Goal: Transaction & Acquisition: Purchase product/service

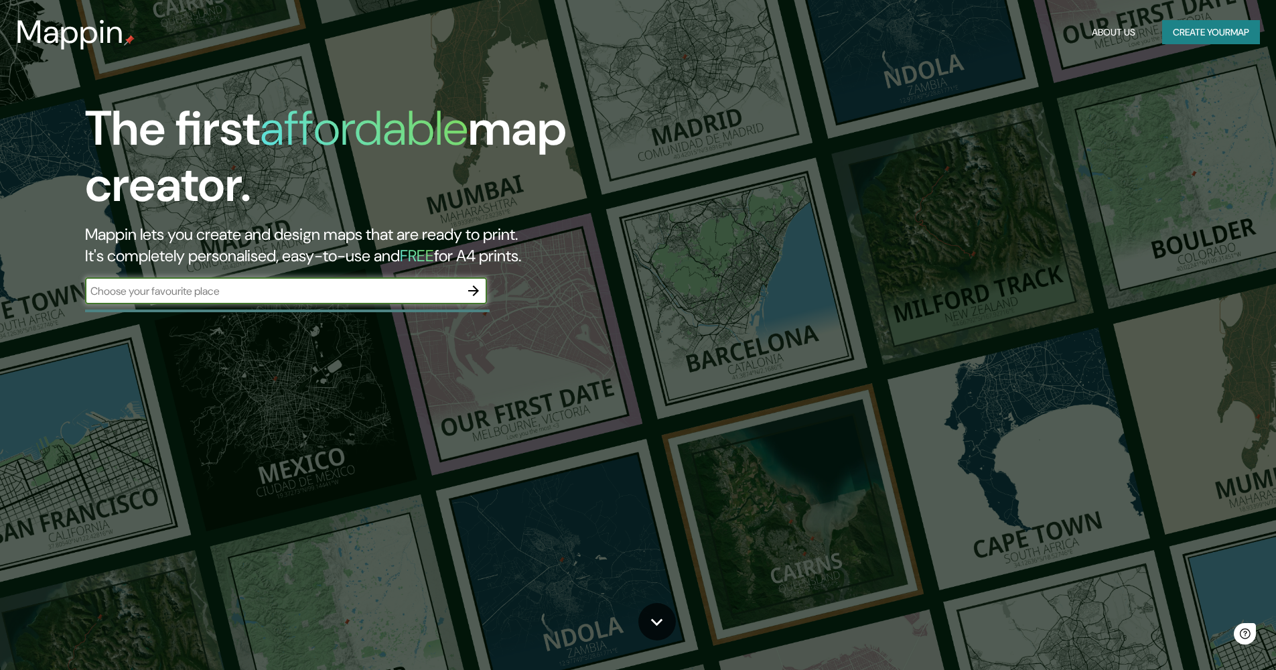
click at [184, 291] on input "text" at bounding box center [272, 290] width 375 height 15
type input "[PERSON_NAME]"
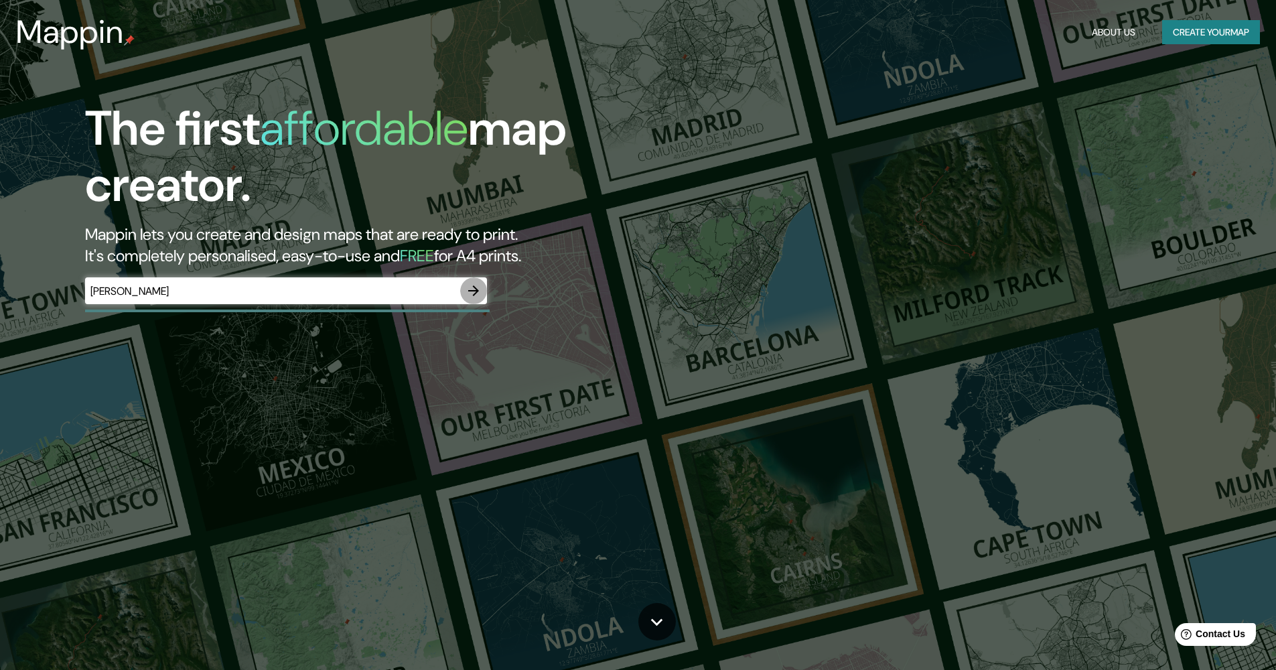
click at [474, 286] on icon "button" at bounding box center [474, 291] width 16 height 16
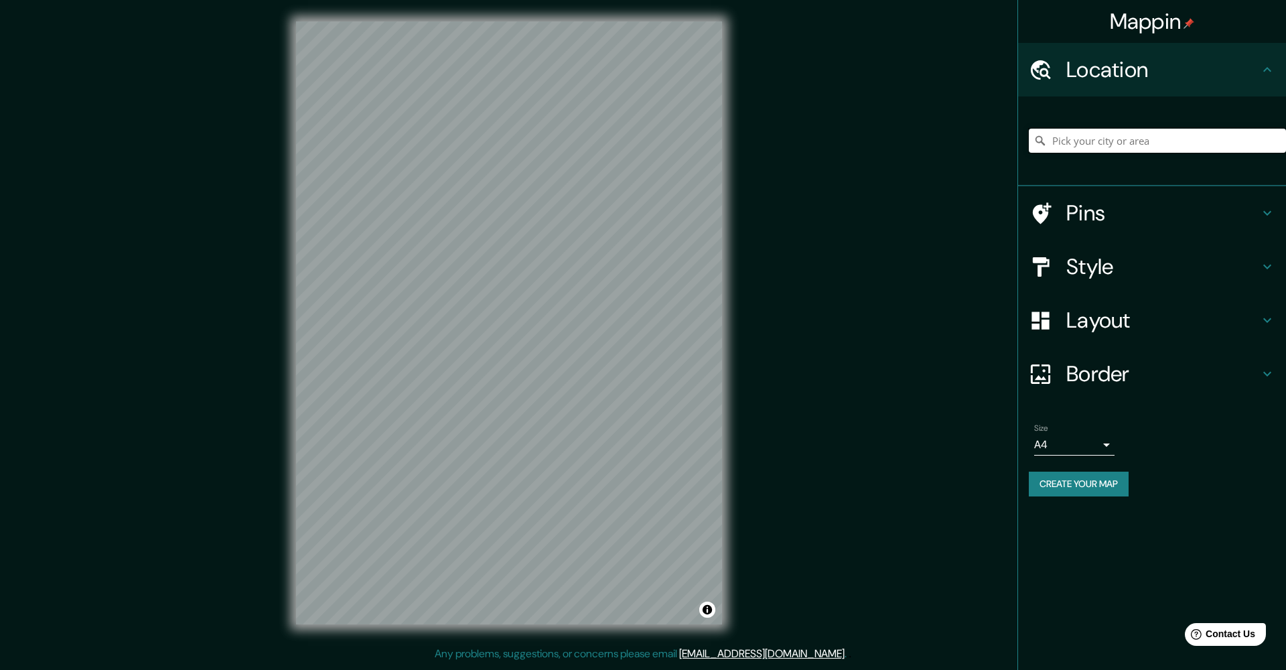
click at [1063, 147] on input "Pick your city or area" at bounding box center [1157, 141] width 257 height 24
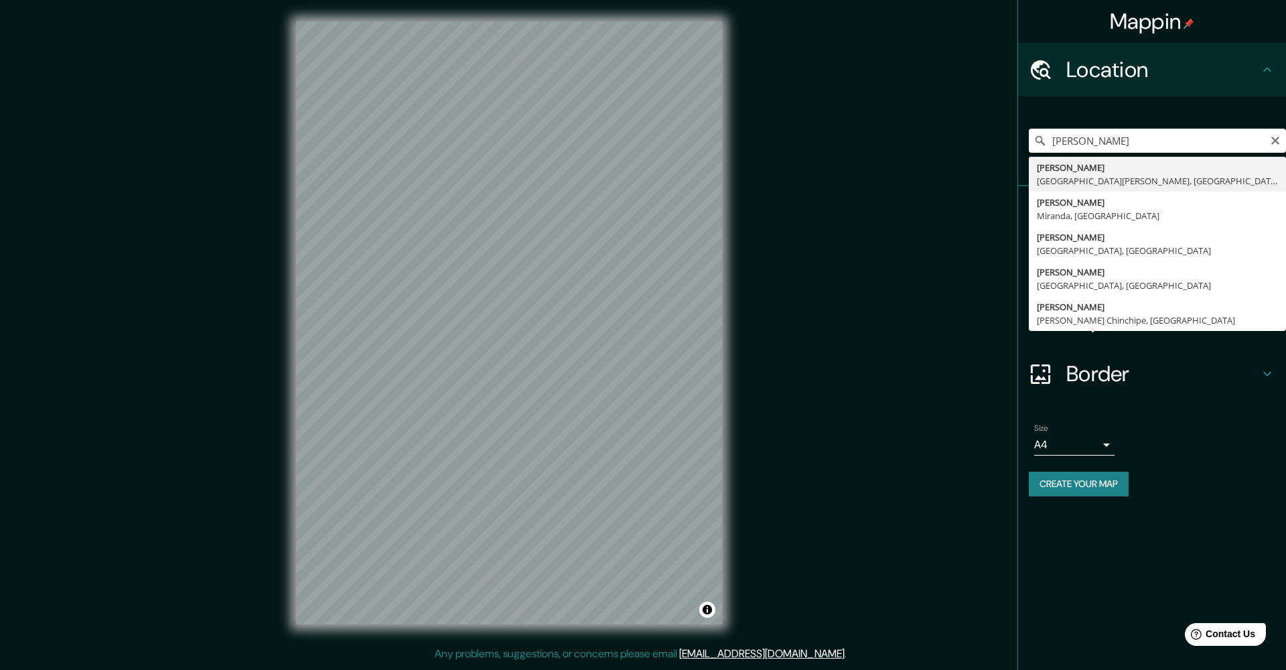
type input "[GEOGRAPHIC_DATA], [GEOGRAPHIC_DATA][PERSON_NAME], [GEOGRAPHIC_DATA]"
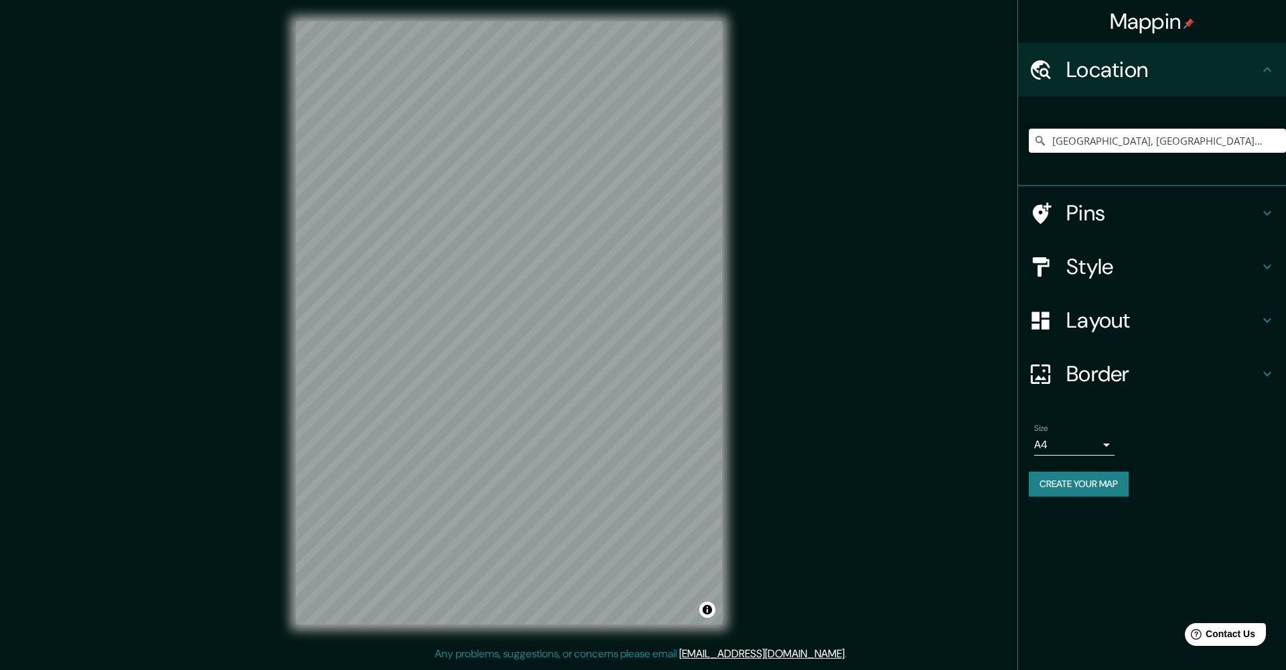
click at [1087, 320] on h4 "Layout" at bounding box center [1163, 320] width 193 height 27
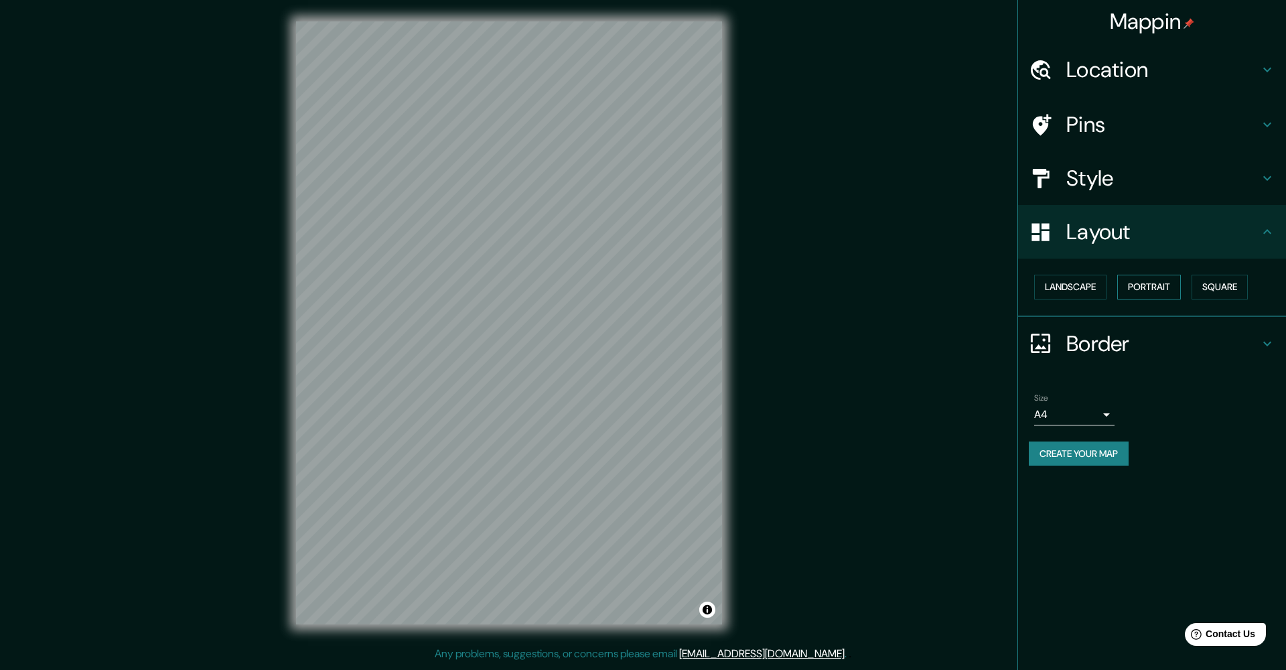
click at [1138, 287] on button "Portrait" at bounding box center [1150, 287] width 64 height 25
click at [1064, 285] on button "Landscape" at bounding box center [1071, 287] width 72 height 25
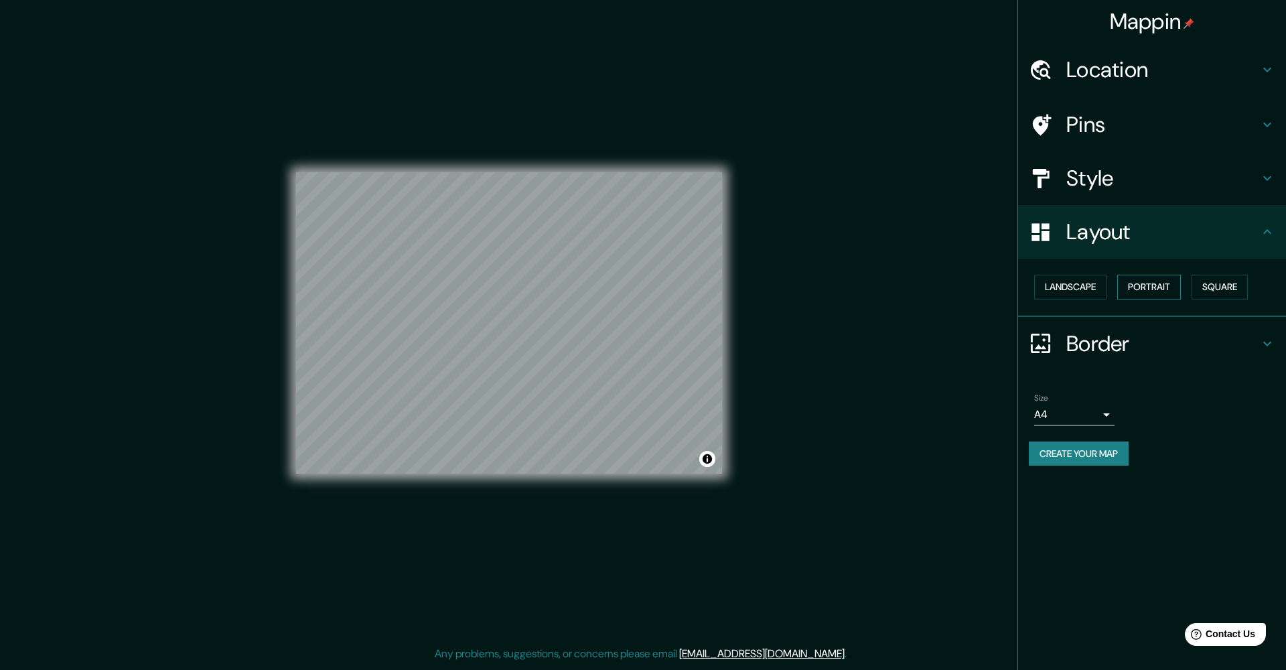
click at [1160, 289] on button "Portrait" at bounding box center [1150, 287] width 64 height 25
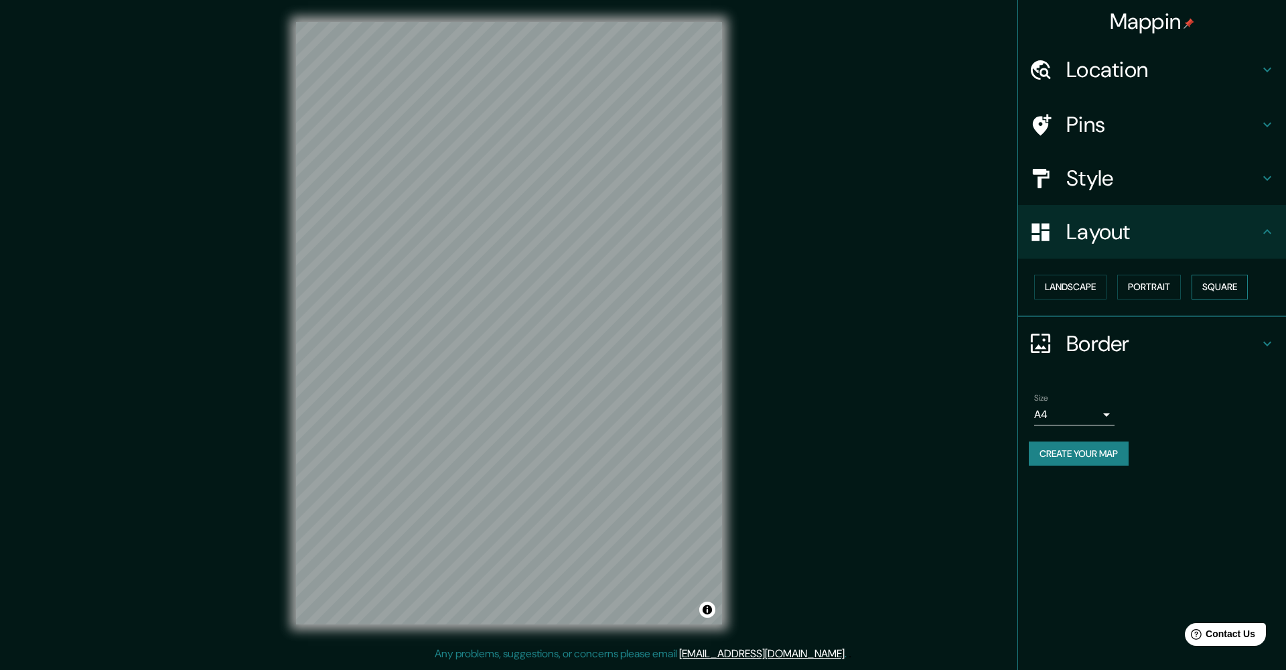
click at [1221, 281] on button "Square" at bounding box center [1220, 287] width 56 height 25
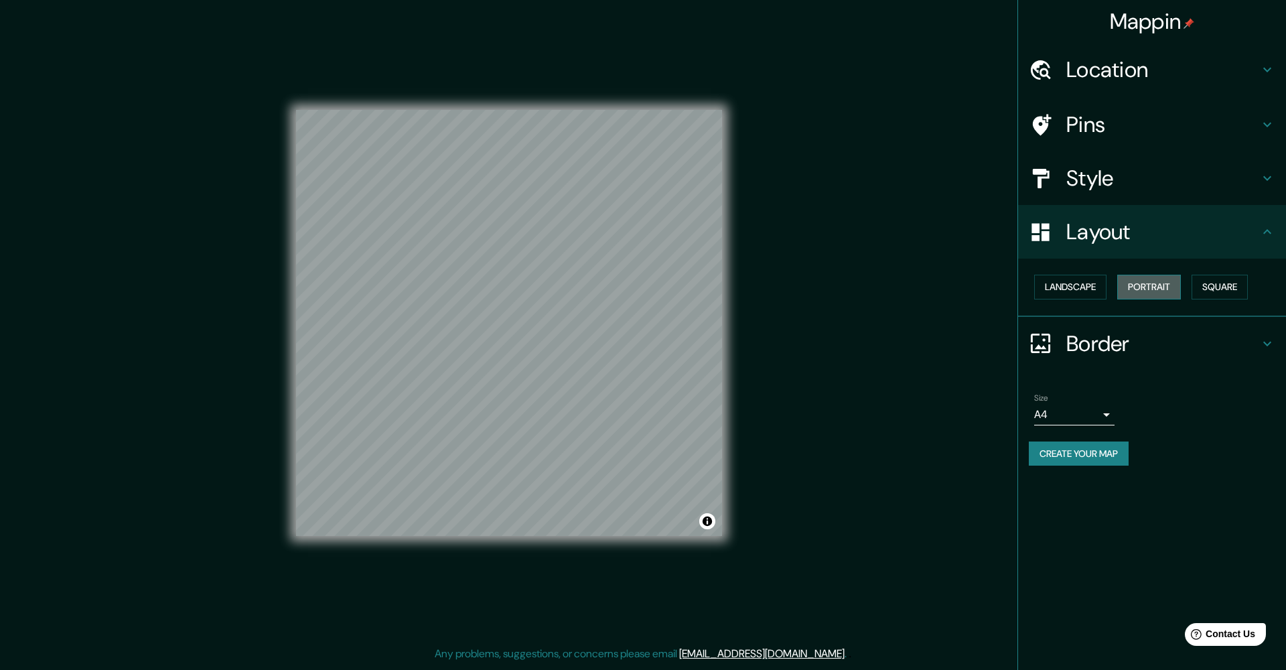
click at [1169, 287] on button "Portrait" at bounding box center [1150, 287] width 64 height 25
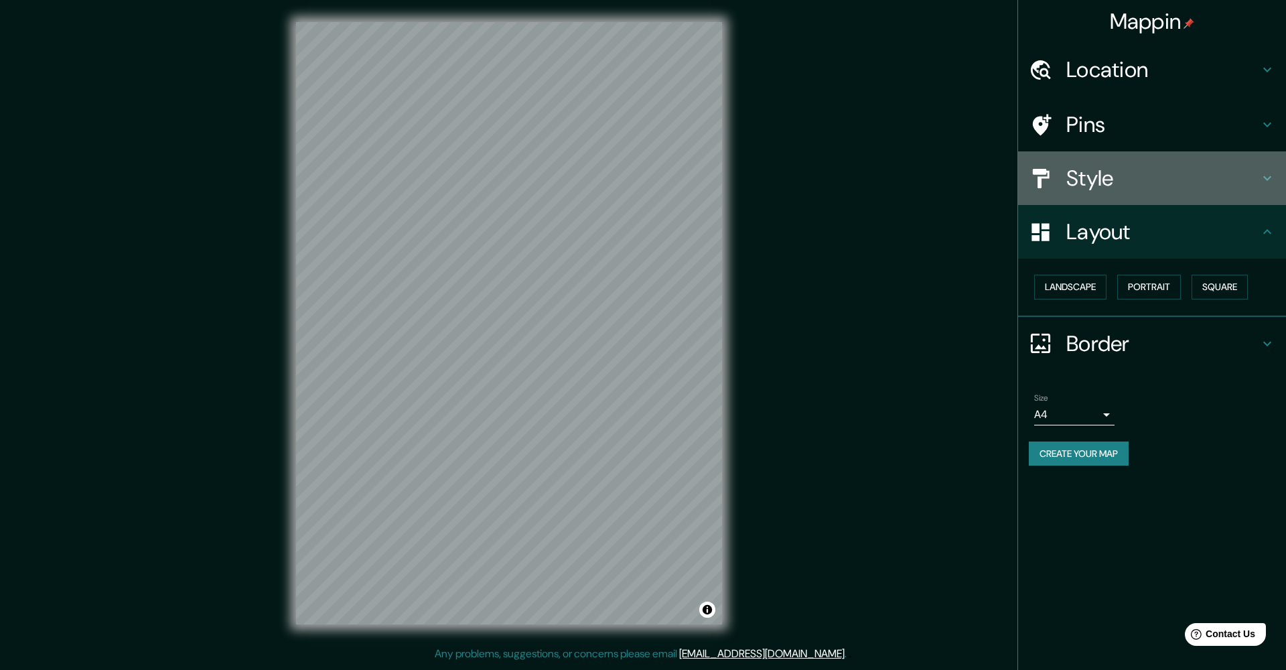
click at [1132, 181] on h4 "Style" at bounding box center [1163, 178] width 193 height 27
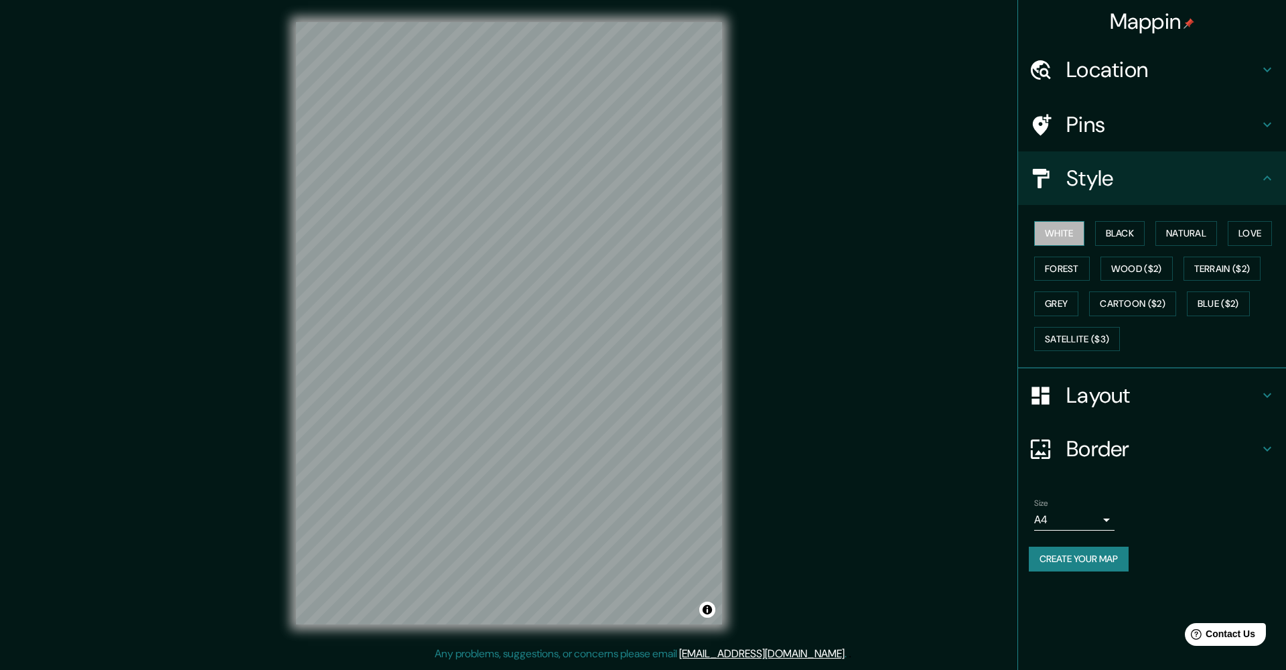
click at [1047, 231] on button "White" at bounding box center [1060, 233] width 50 height 25
click at [1130, 306] on button "Cartoon ($2)" at bounding box center [1132, 303] width 87 height 25
click at [1071, 275] on button "Forest" at bounding box center [1063, 269] width 56 height 25
click at [1044, 245] on div "White Black Natural Love Forest Wood ($2) Terrain ($2) Grey Cartoon ($2) Blue (…" at bounding box center [1157, 286] width 257 height 141
click at [1141, 275] on button "Wood ($2)" at bounding box center [1137, 269] width 72 height 25
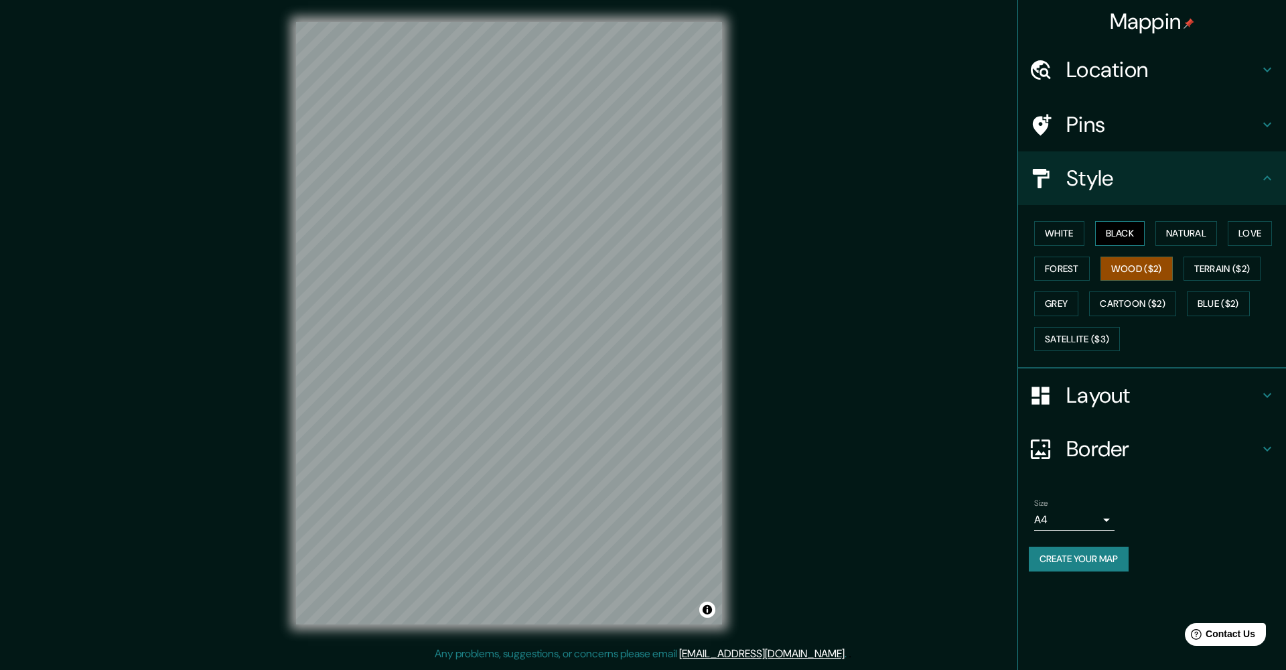
click at [1126, 242] on button "Black" at bounding box center [1121, 233] width 50 height 25
click at [1055, 233] on button "White" at bounding box center [1060, 233] width 50 height 25
click at [1214, 228] on button "Natural" at bounding box center [1187, 233] width 62 height 25
click at [1256, 228] on button "Love" at bounding box center [1250, 233] width 44 height 25
click at [1189, 230] on button "Natural" at bounding box center [1187, 233] width 62 height 25
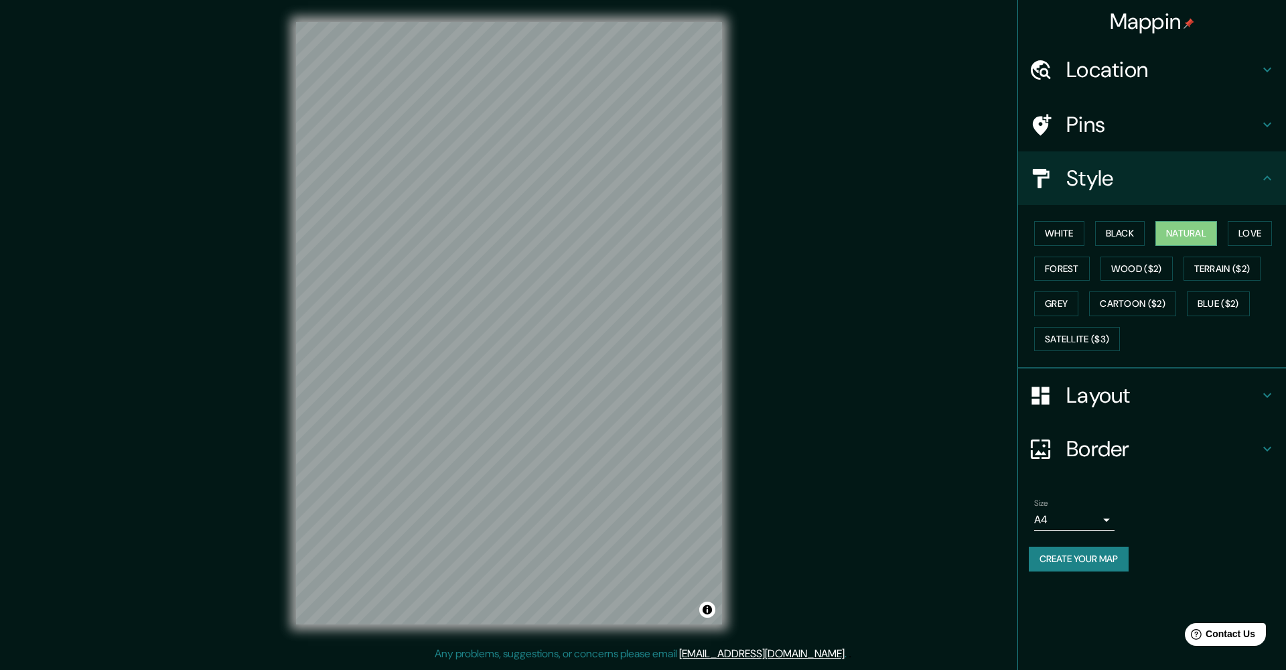
click at [1089, 123] on h4 "Pins" at bounding box center [1163, 124] width 193 height 27
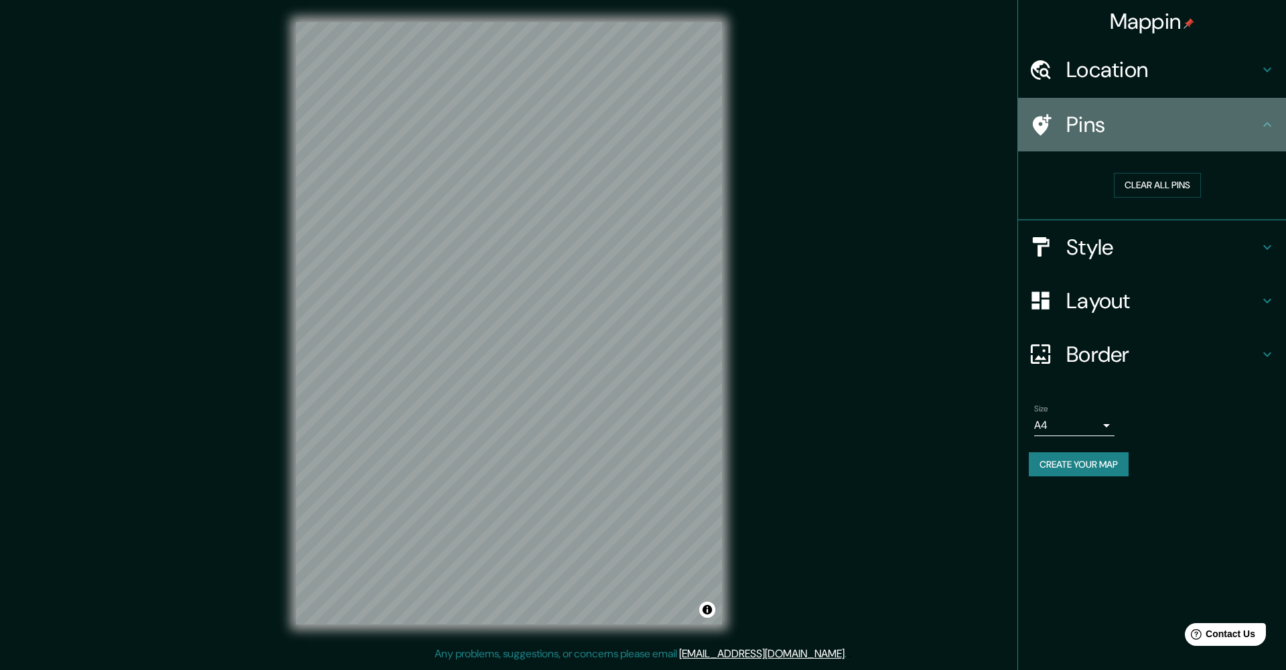
click at [1089, 123] on h4 "Pins" at bounding box center [1163, 124] width 193 height 27
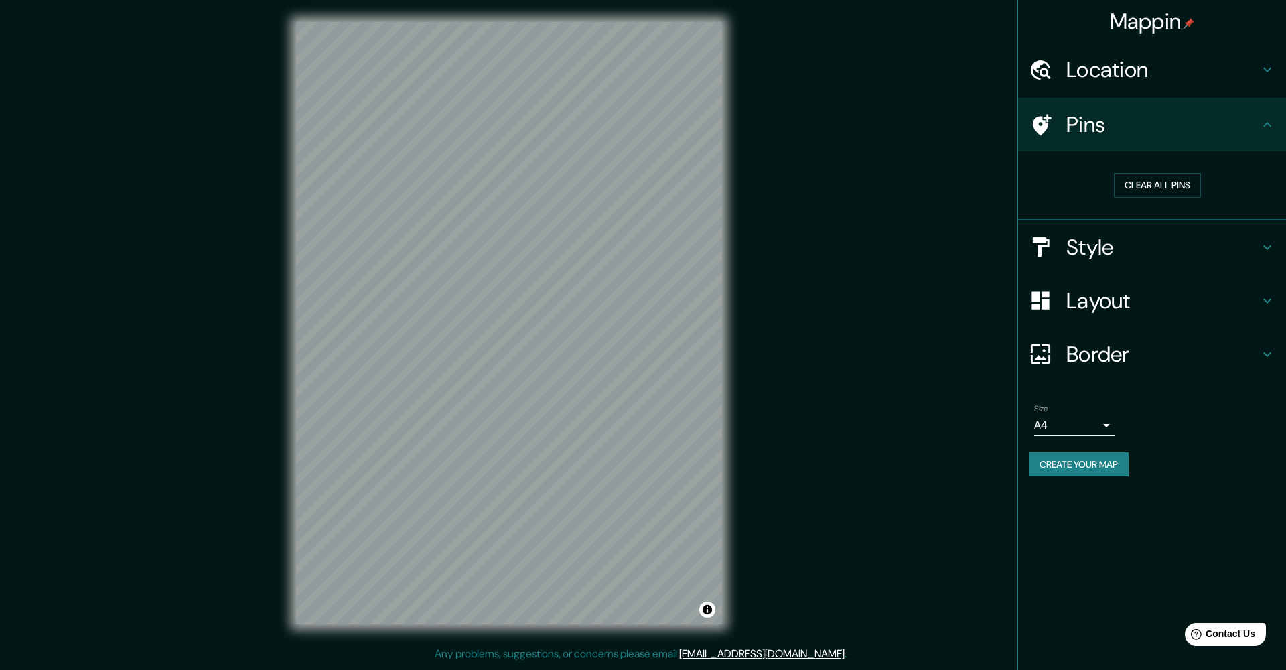
click at [1100, 343] on h4 "Border" at bounding box center [1163, 354] width 193 height 27
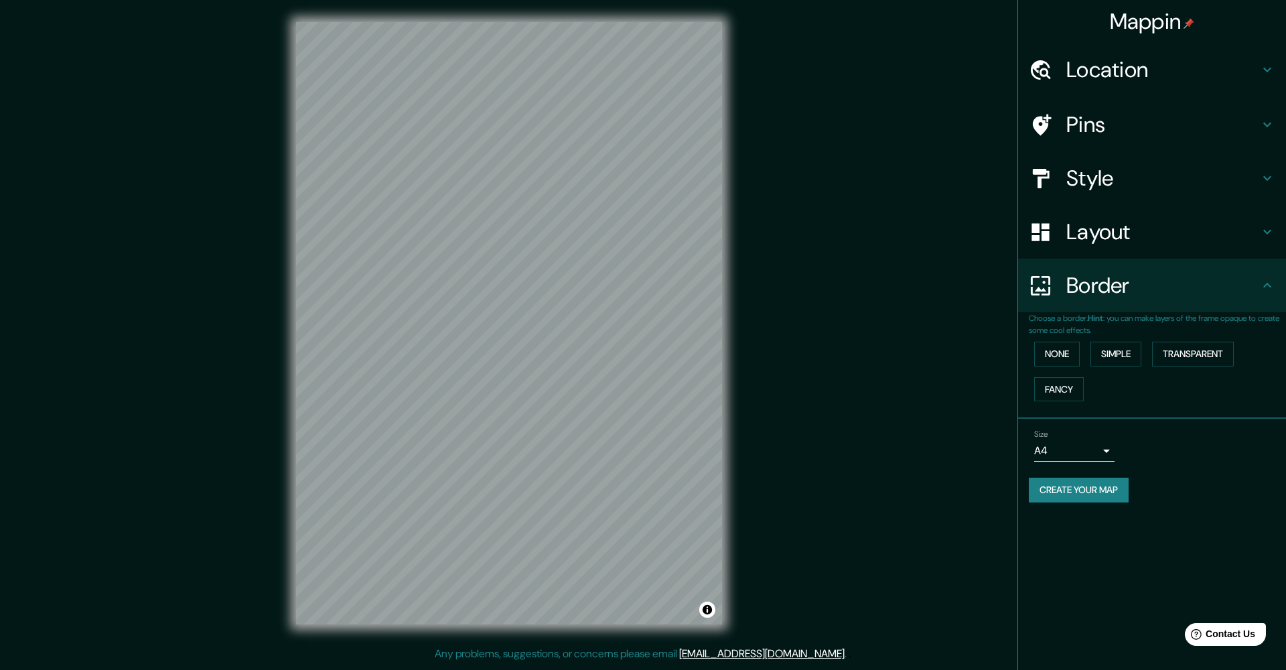
click at [1108, 448] on body "Mappin Location [GEOGRAPHIC_DATA], [GEOGRAPHIC_DATA][PERSON_NAME], [GEOGRAPHIC_…" at bounding box center [643, 335] width 1286 height 670
click at [1058, 497] on li "A3" at bounding box center [1075, 499] width 80 height 24
click at [1071, 444] on body "Mappin Location [GEOGRAPHIC_DATA], [GEOGRAPHIC_DATA][PERSON_NAME], [GEOGRAPHIC_…" at bounding box center [643, 335] width 1286 height 670
click at [1063, 478] on li "A4" at bounding box center [1075, 475] width 80 height 24
click at [1079, 440] on body "Mappin Location [GEOGRAPHIC_DATA], [GEOGRAPHIC_DATA][PERSON_NAME], [GEOGRAPHIC_…" at bounding box center [643, 335] width 1286 height 670
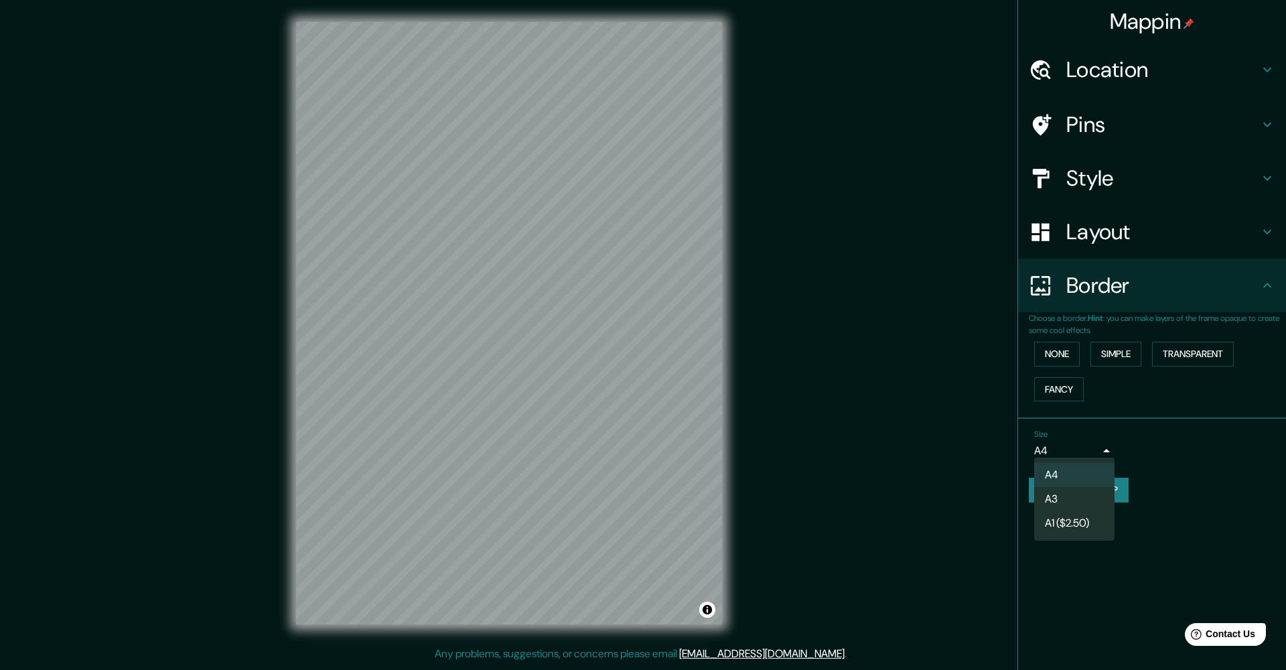
click at [1067, 499] on li "A3" at bounding box center [1075, 499] width 80 height 24
click at [1098, 531] on div "Mappin Location [GEOGRAPHIC_DATA], [GEOGRAPHIC_DATA][PERSON_NAME], [GEOGRAPHIC_…" at bounding box center [1152, 335] width 269 height 670
click at [740, 316] on div "© Mapbox © OpenStreetMap Improve this map" at bounding box center [509, 323] width 469 height 646
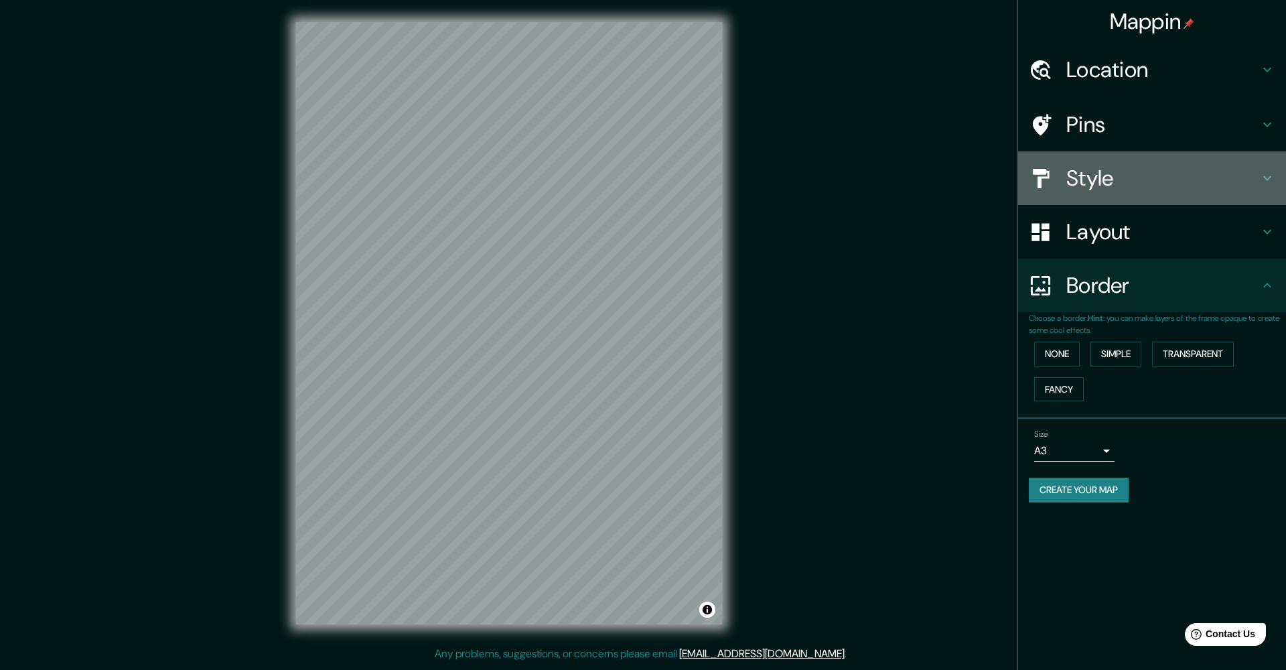
click at [1094, 173] on h4 "Style" at bounding box center [1163, 178] width 193 height 27
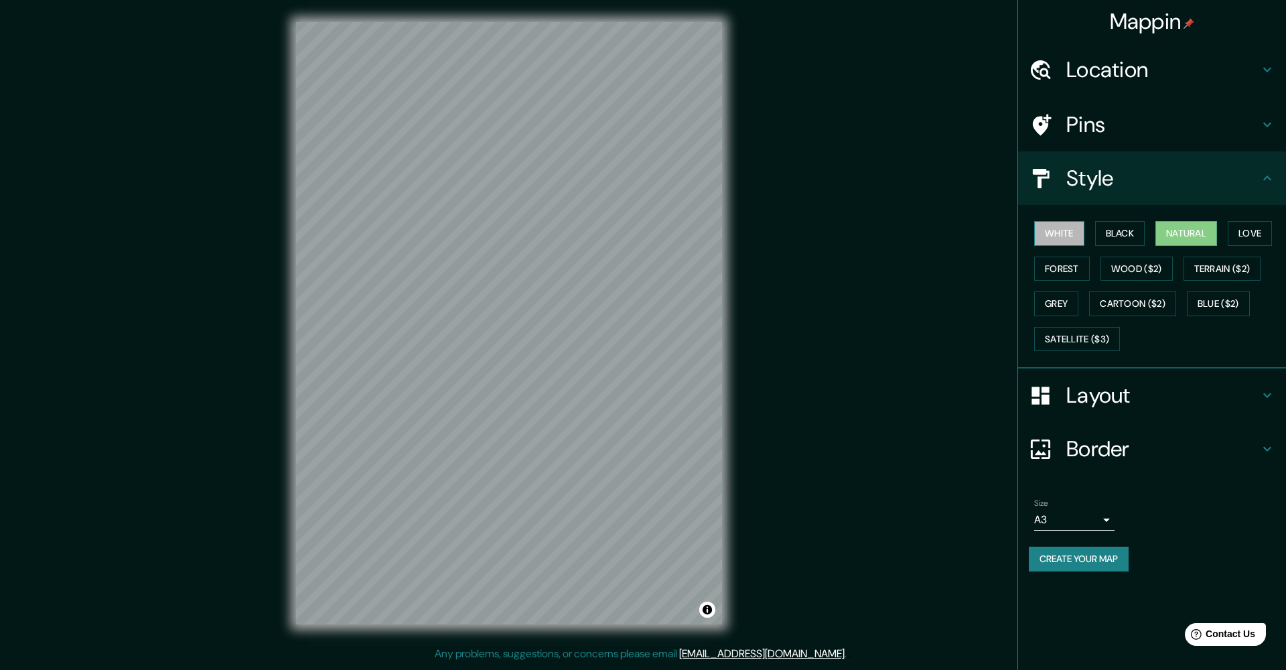
click at [1061, 237] on button "White" at bounding box center [1060, 233] width 50 height 25
click at [1202, 227] on button "Natural" at bounding box center [1187, 233] width 62 height 25
click at [1064, 336] on button "Satellite ($3)" at bounding box center [1078, 339] width 86 height 25
click at [1060, 515] on body "Mappin Location [GEOGRAPHIC_DATA], [GEOGRAPHIC_DATA][PERSON_NAME], [GEOGRAPHIC_…" at bounding box center [643, 335] width 1286 height 670
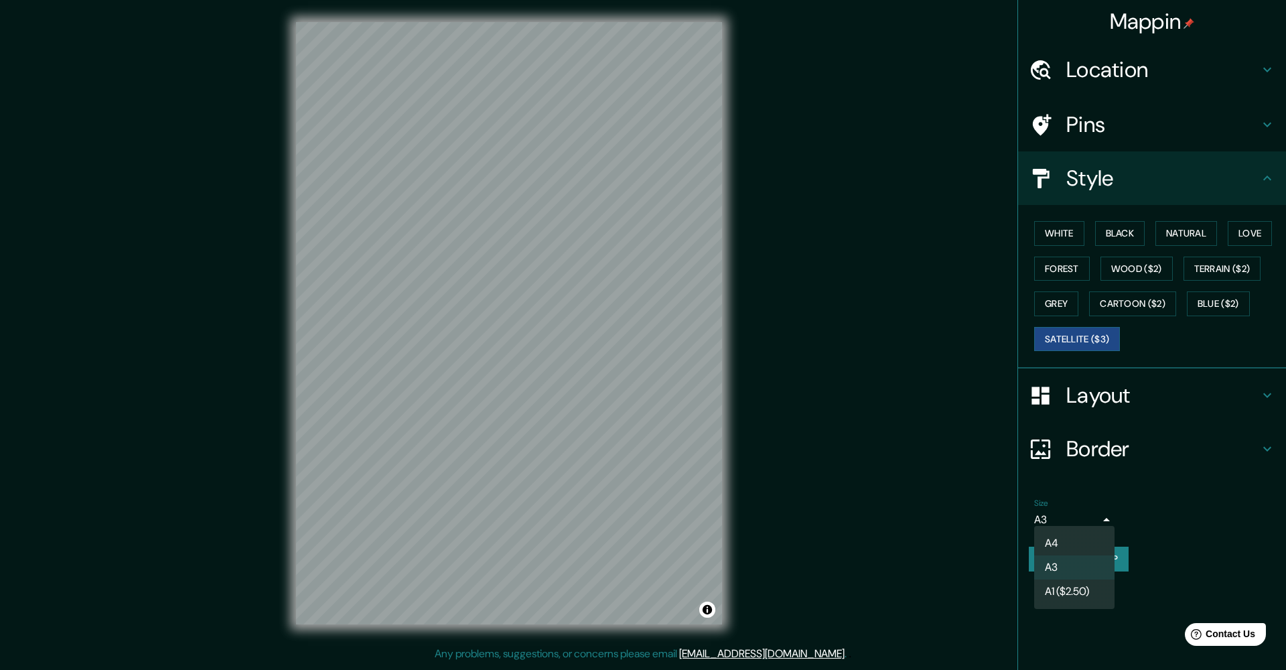
click at [1059, 588] on li "A1 ($2.50)" at bounding box center [1075, 592] width 80 height 24
type input "a3"
click at [763, 371] on div "Mappin Location [GEOGRAPHIC_DATA], [GEOGRAPHIC_DATA][PERSON_NAME], [GEOGRAPHIC_…" at bounding box center [643, 333] width 1286 height 667
click at [1095, 126] on h4 "Pins" at bounding box center [1163, 124] width 193 height 27
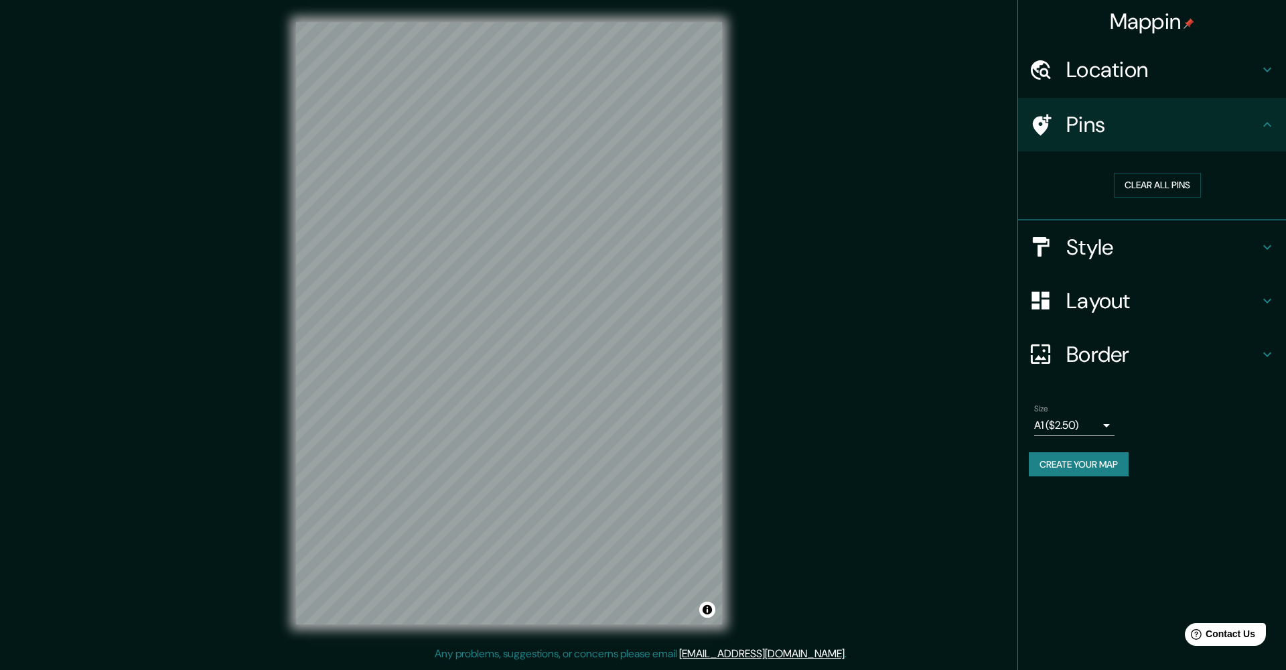
click at [1149, 62] on h4 "Location" at bounding box center [1163, 69] width 193 height 27
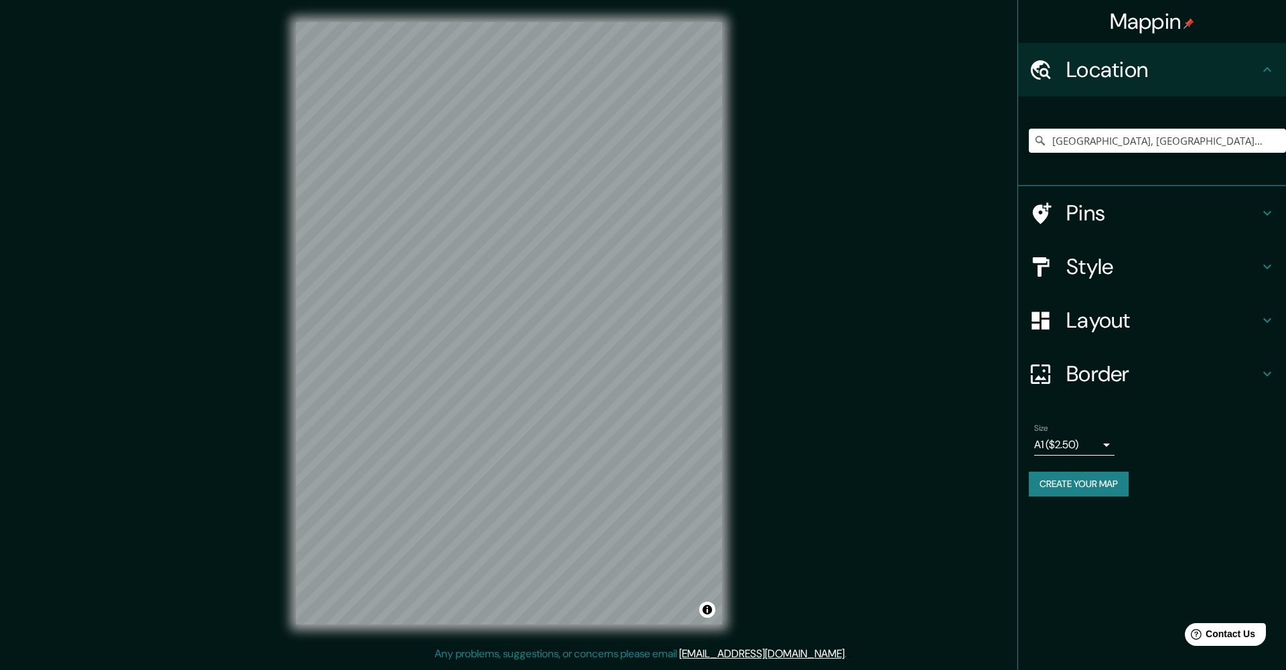
click at [1090, 262] on h4 "Style" at bounding box center [1163, 266] width 193 height 27
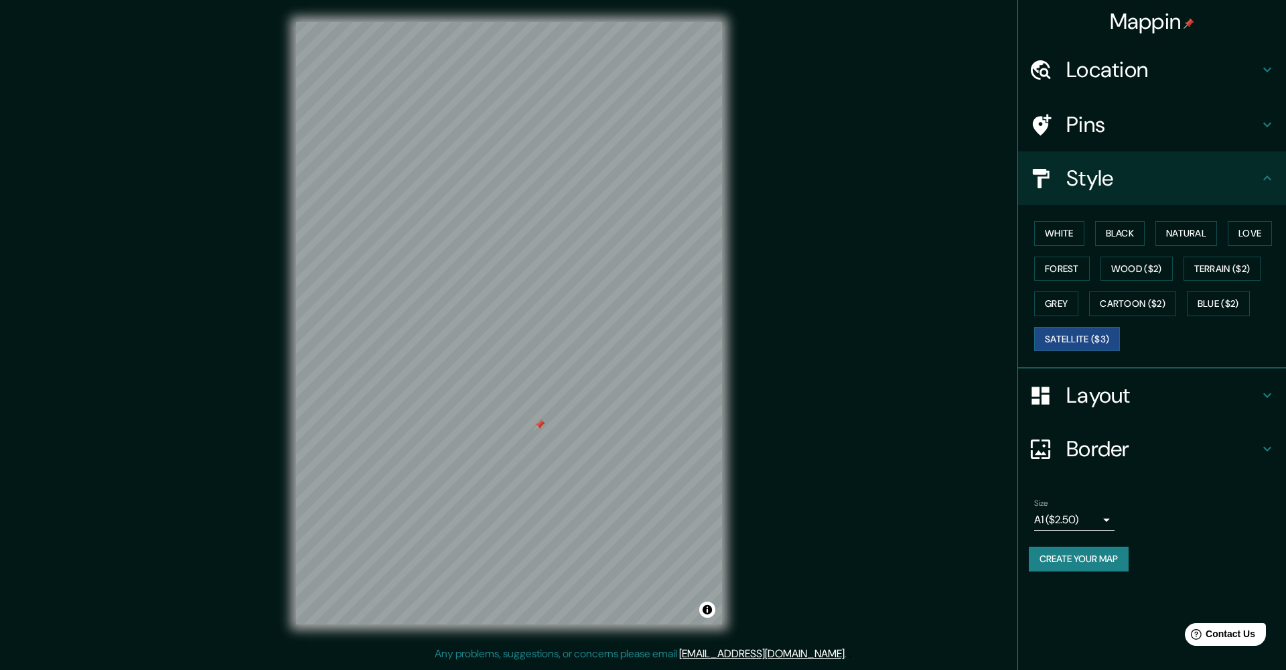
click at [537, 22] on div at bounding box center [509, 22] width 426 height 0
click at [1096, 394] on h4 "Layout" at bounding box center [1163, 395] width 193 height 27
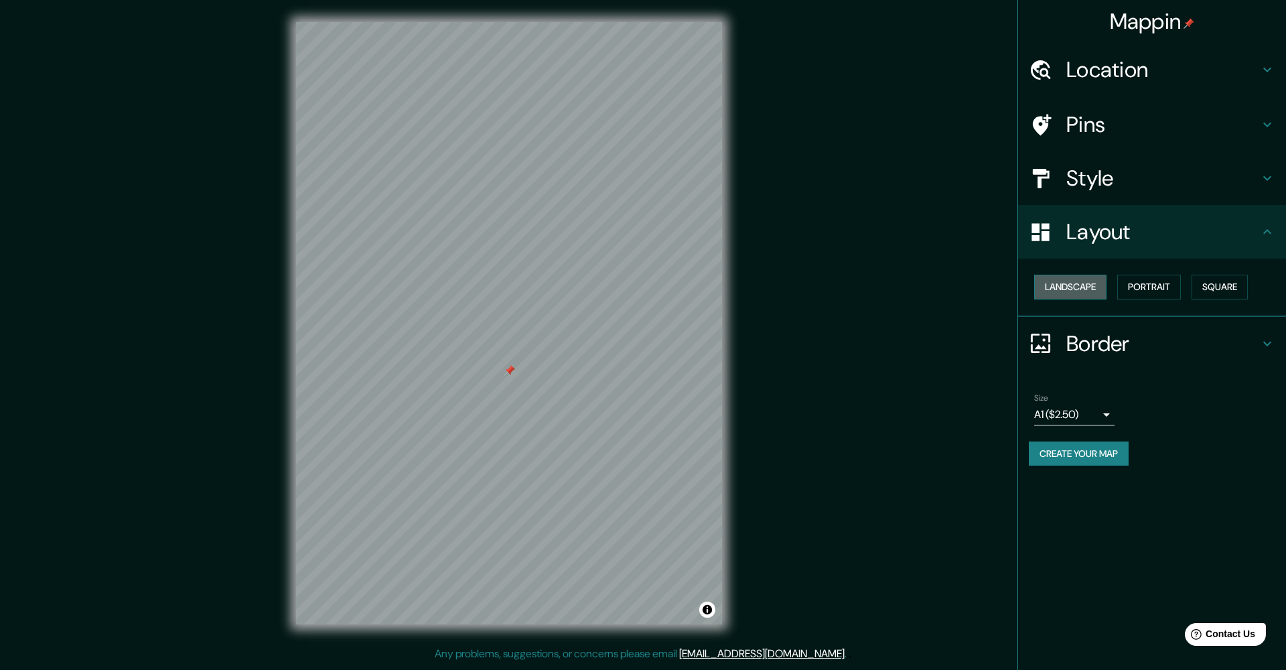
click at [1070, 289] on button "Landscape" at bounding box center [1071, 287] width 72 height 25
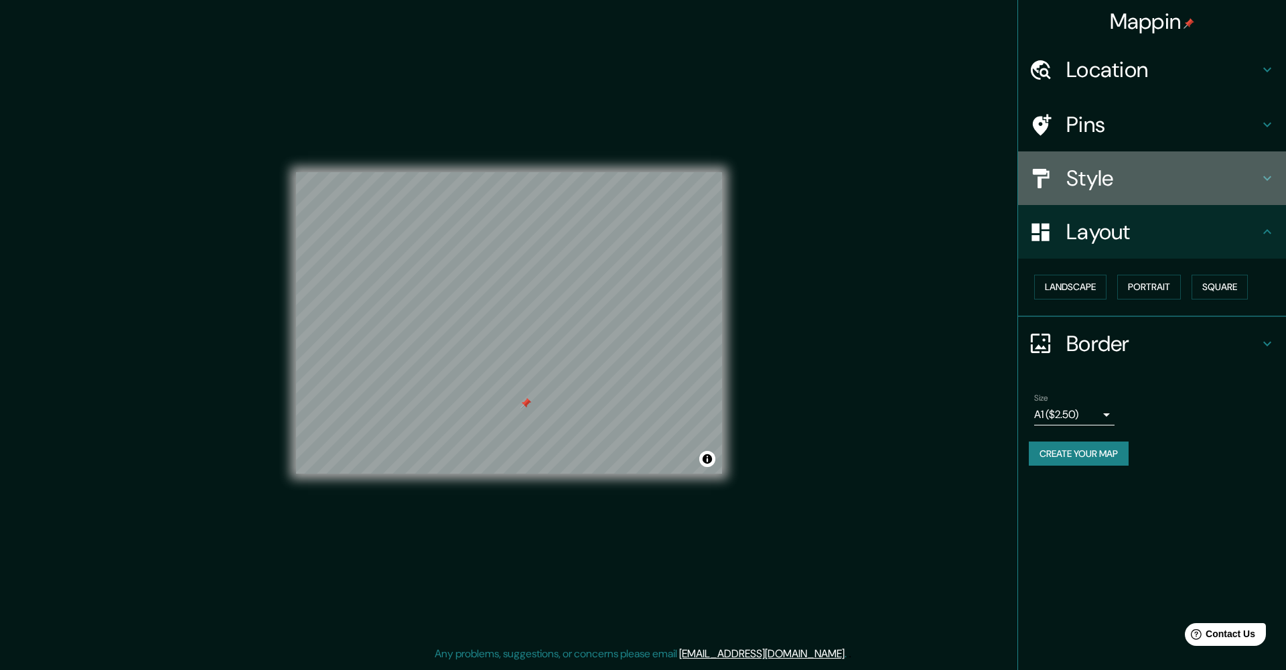
click at [1087, 180] on h4 "Style" at bounding box center [1163, 178] width 193 height 27
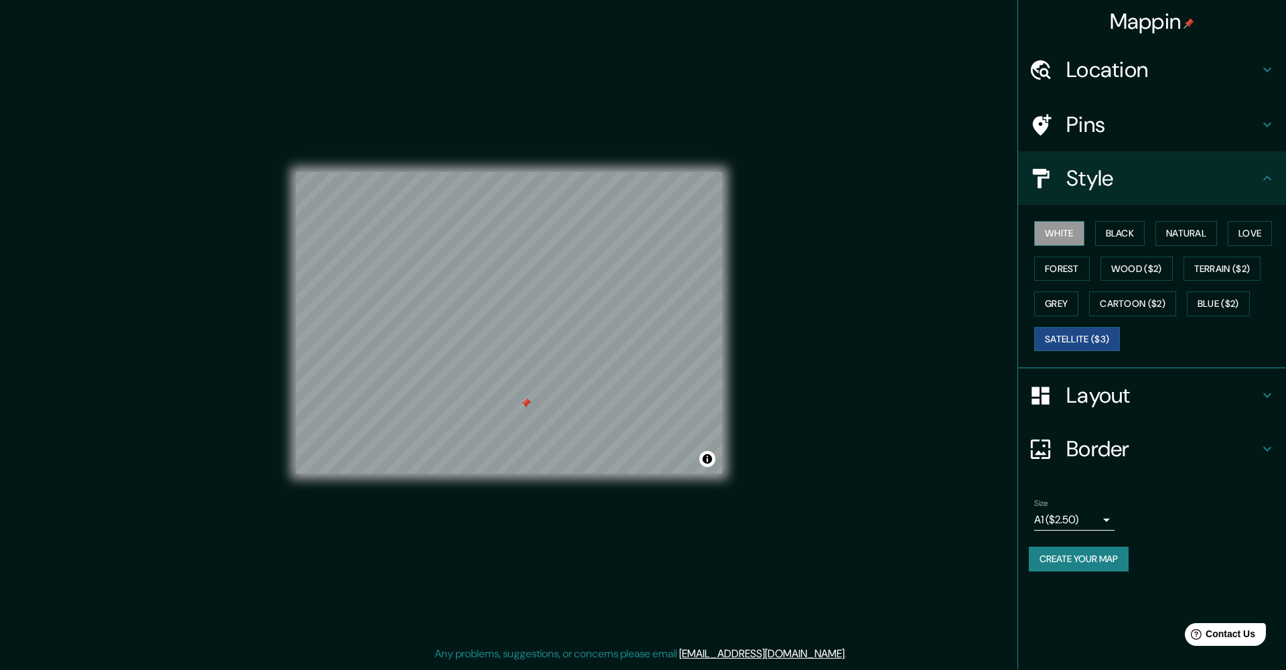
click at [1059, 233] on button "White" at bounding box center [1060, 233] width 50 height 25
click at [523, 406] on div at bounding box center [526, 403] width 11 height 11
click at [523, 403] on div at bounding box center [522, 402] width 11 height 11
click at [866, 344] on div "Mappin Location [GEOGRAPHIC_DATA], [GEOGRAPHIC_DATA][PERSON_NAME], [GEOGRAPHIC_…" at bounding box center [643, 333] width 1286 height 667
click at [1181, 226] on button "Natural" at bounding box center [1187, 233] width 62 height 25
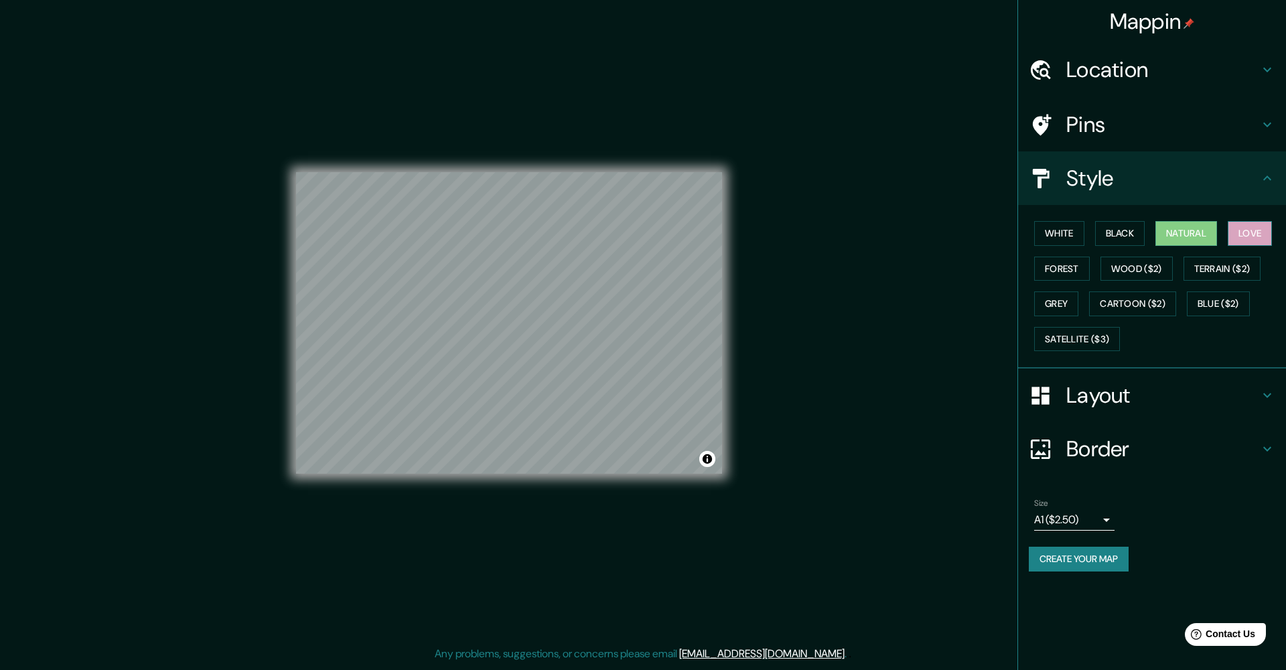
click at [1262, 235] on button "Love" at bounding box center [1250, 233] width 44 height 25
click at [1181, 225] on button "Natural" at bounding box center [1187, 233] width 62 height 25
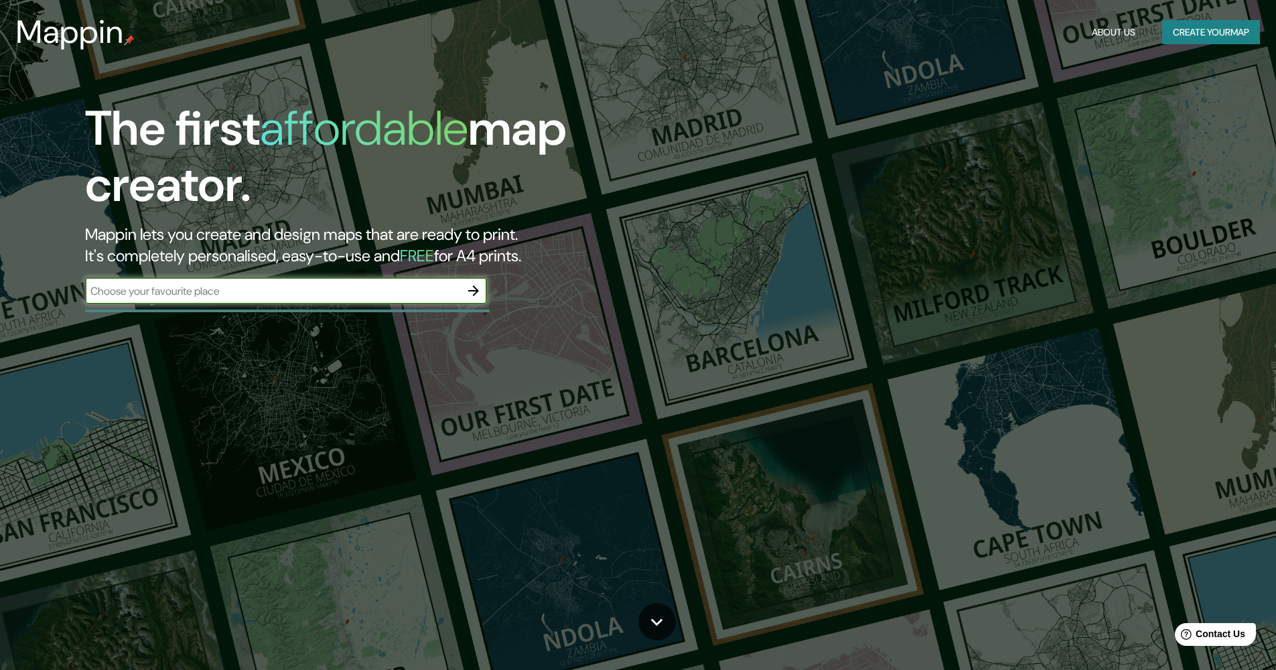
click at [243, 291] on input "text" at bounding box center [272, 290] width 375 height 15
type input "a"
type input "[PERSON_NAME]"
click at [478, 289] on icon "button" at bounding box center [473, 290] width 11 height 11
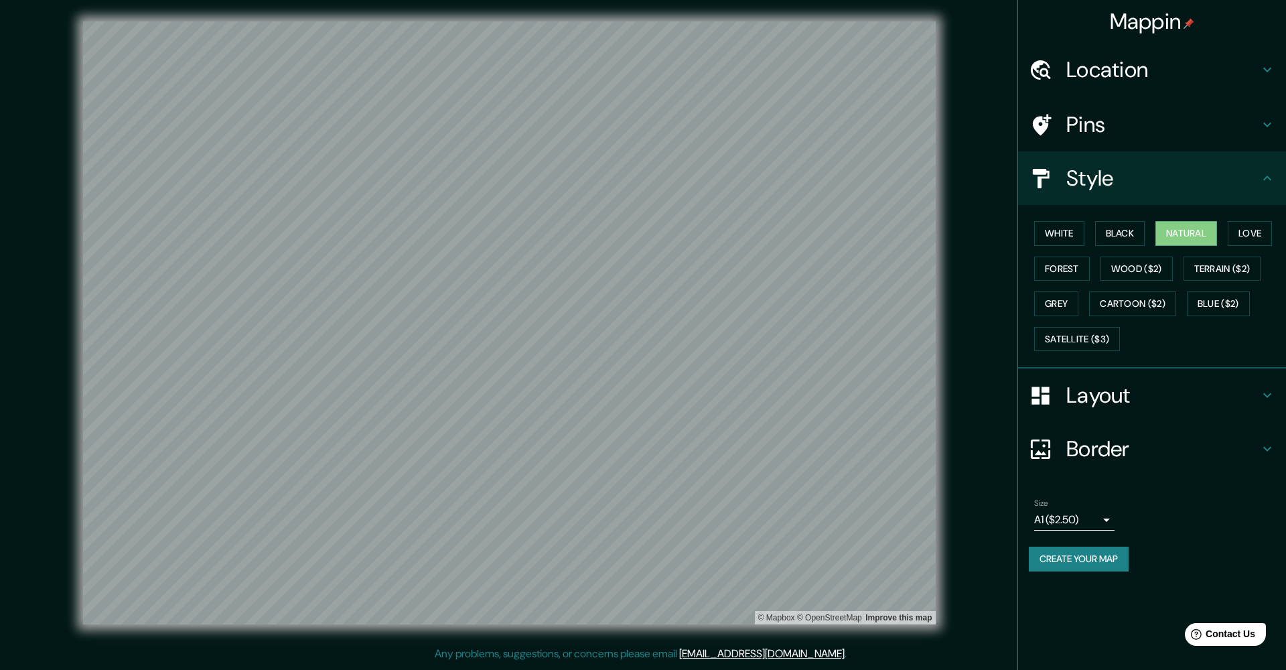
click at [1075, 436] on h4 "Border" at bounding box center [1163, 449] width 193 height 27
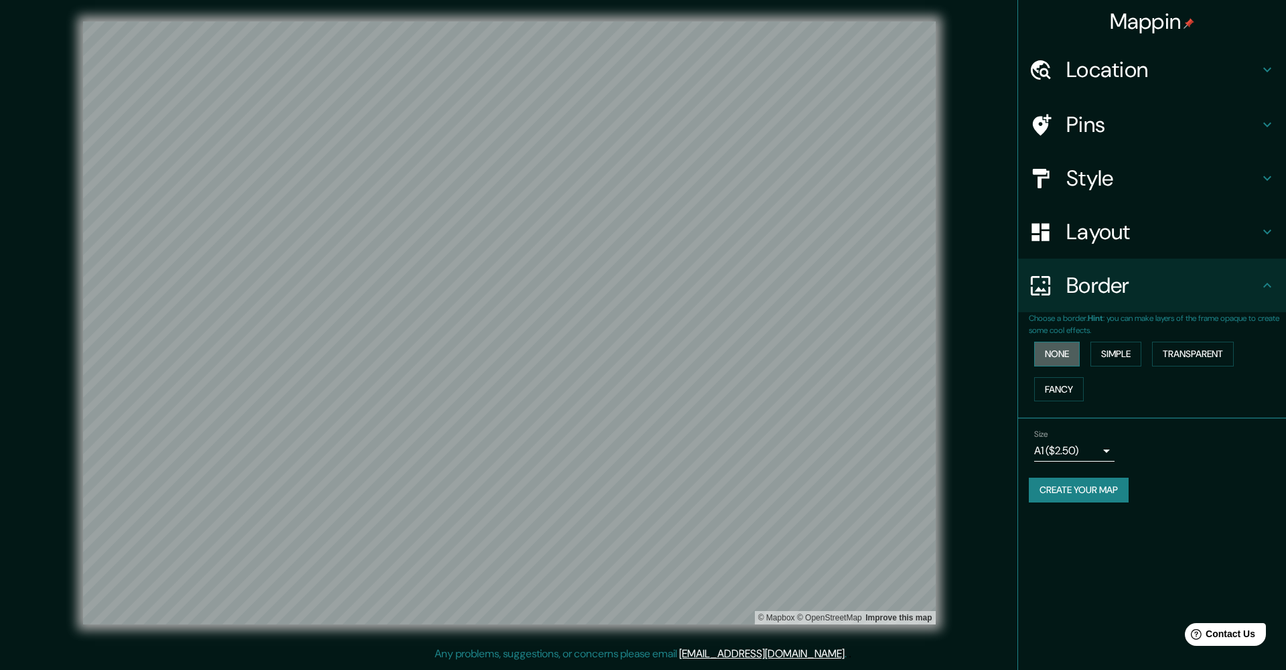
click at [1051, 356] on button "None" at bounding box center [1058, 354] width 46 height 25
click at [1112, 352] on button "Simple" at bounding box center [1116, 354] width 51 height 25
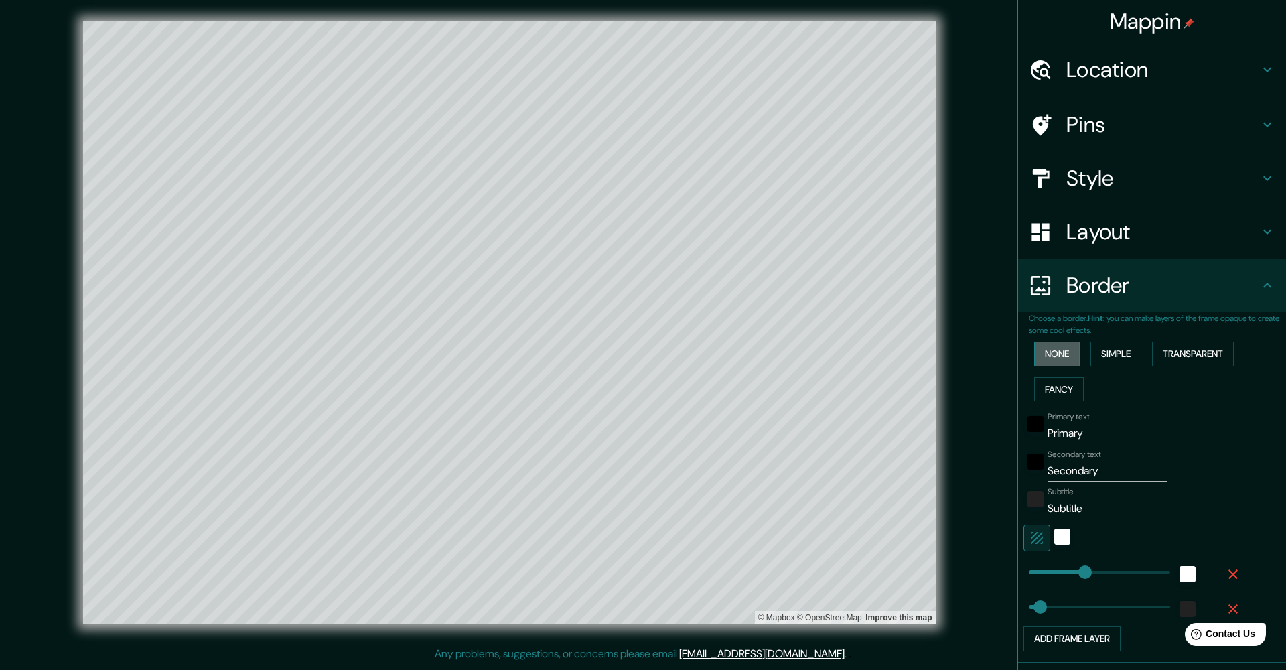
click at [1045, 349] on button "None" at bounding box center [1058, 354] width 46 height 25
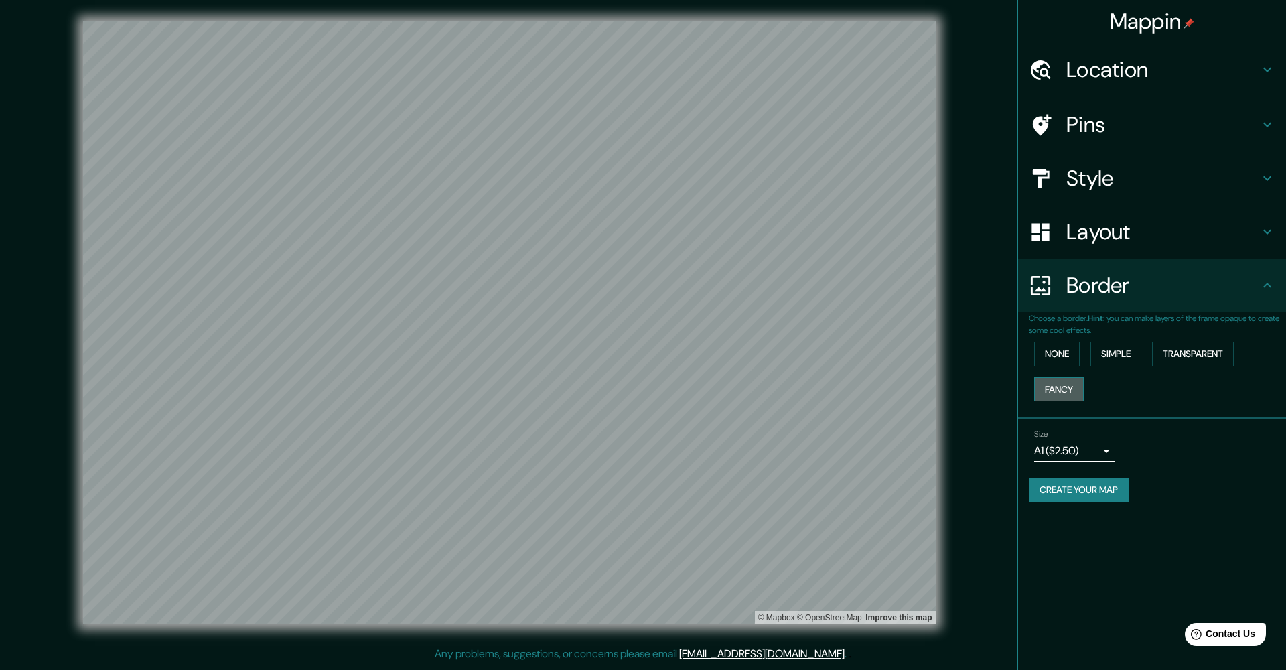
click at [1047, 382] on button "Fancy" at bounding box center [1060, 389] width 50 height 25
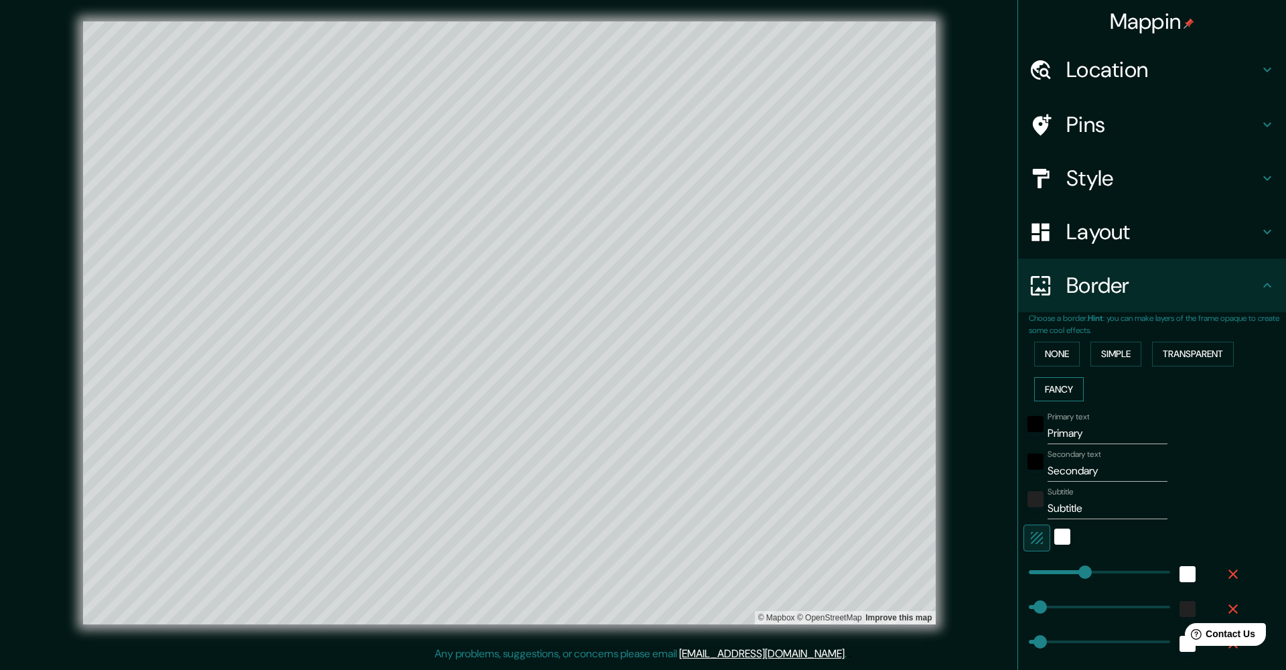
click at [1047, 382] on button "Fancy" at bounding box center [1060, 389] width 50 height 25
type input "509"
type input "102"
type input "51"
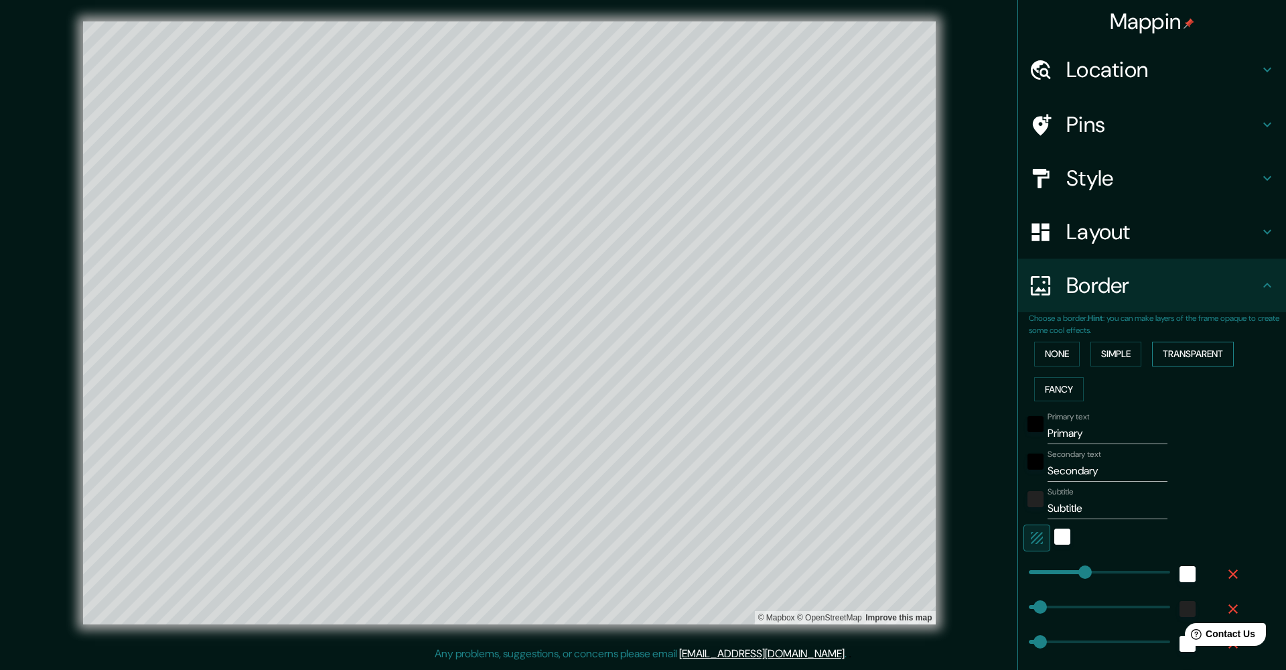
click at [1166, 347] on button "Transparent" at bounding box center [1193, 354] width 82 height 25
click at [1047, 354] on button "None" at bounding box center [1058, 354] width 46 height 25
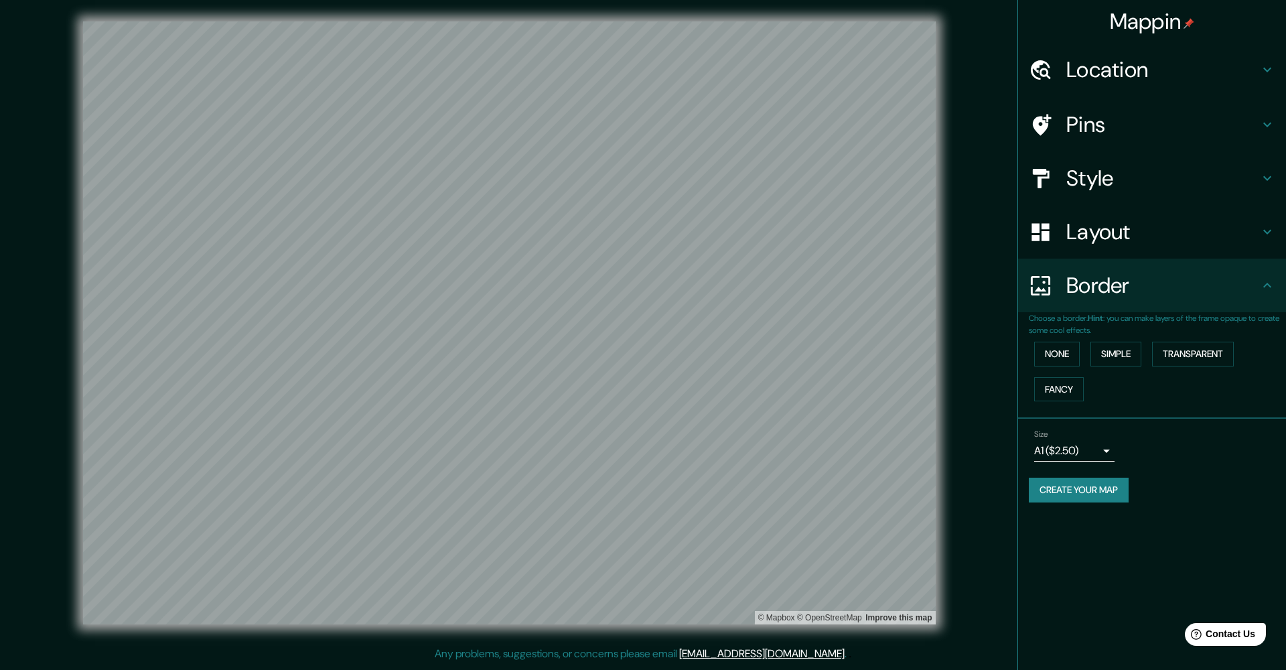
click at [1076, 452] on body "Mappin Location Pins Style Layout Border Choose a border. Hint : you can make l…" at bounding box center [643, 335] width 1286 height 670
click at [1217, 411] on div at bounding box center [643, 335] width 1286 height 670
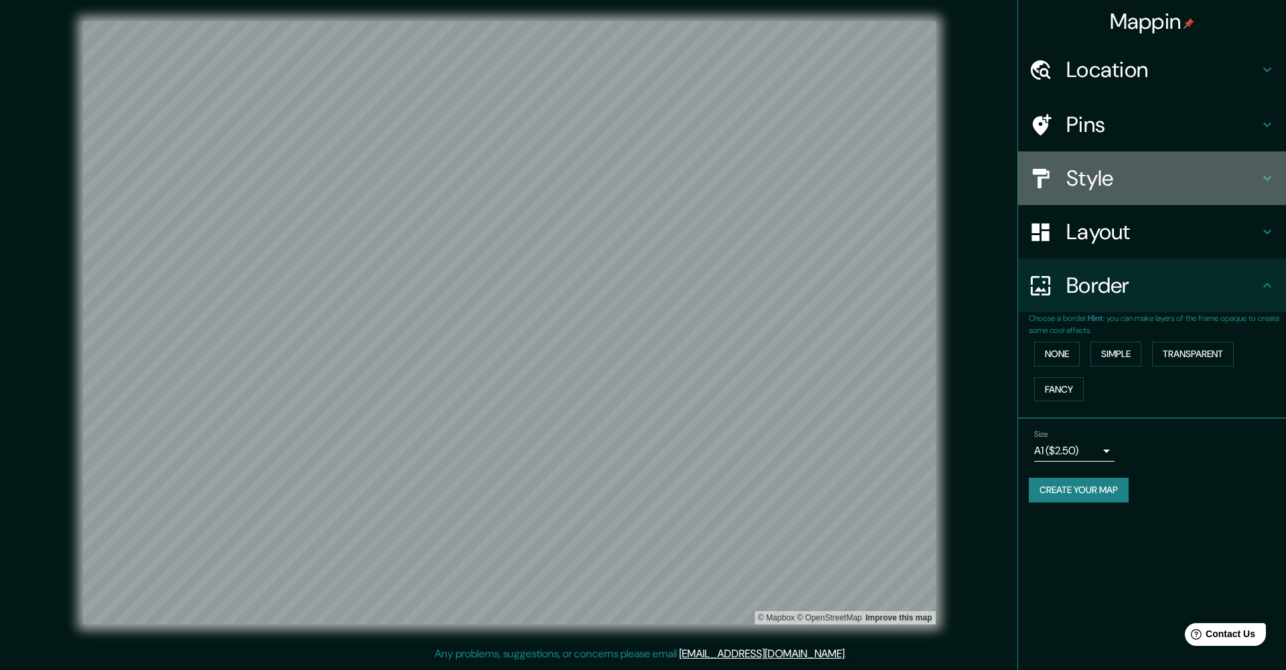
click at [1089, 168] on h4 "Style" at bounding box center [1163, 178] width 193 height 27
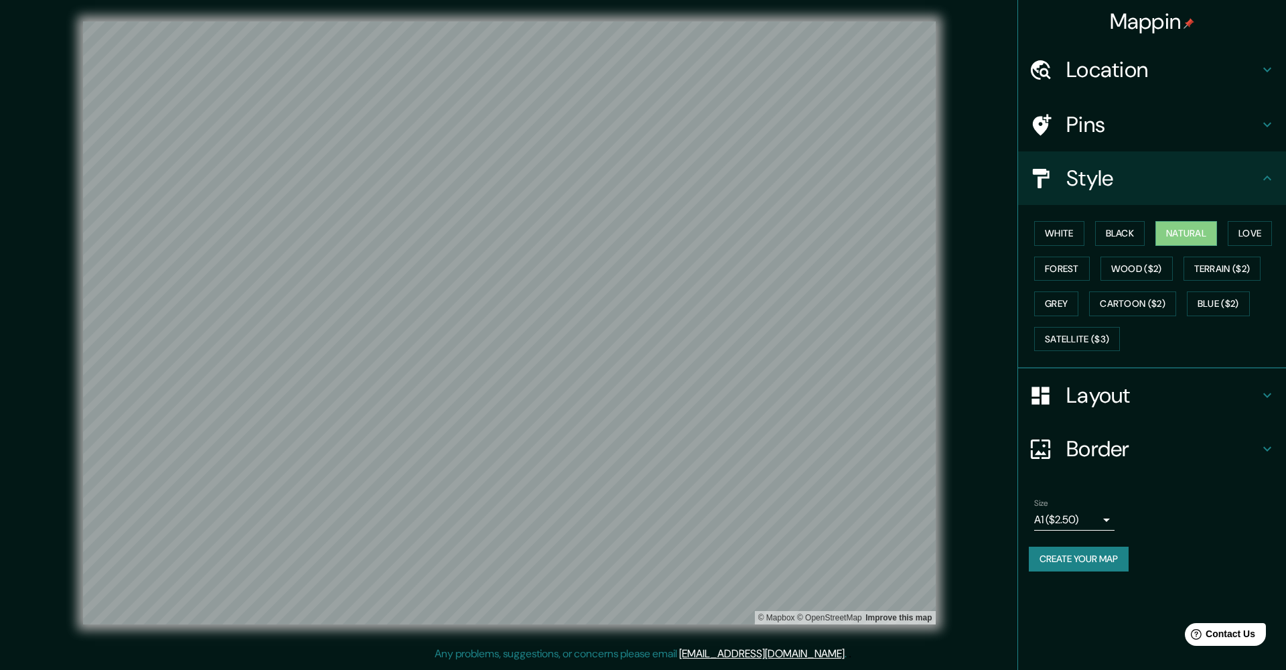
click at [1087, 172] on h4 "Style" at bounding box center [1163, 178] width 193 height 27
click at [1105, 113] on h4 "Pins" at bounding box center [1163, 124] width 193 height 27
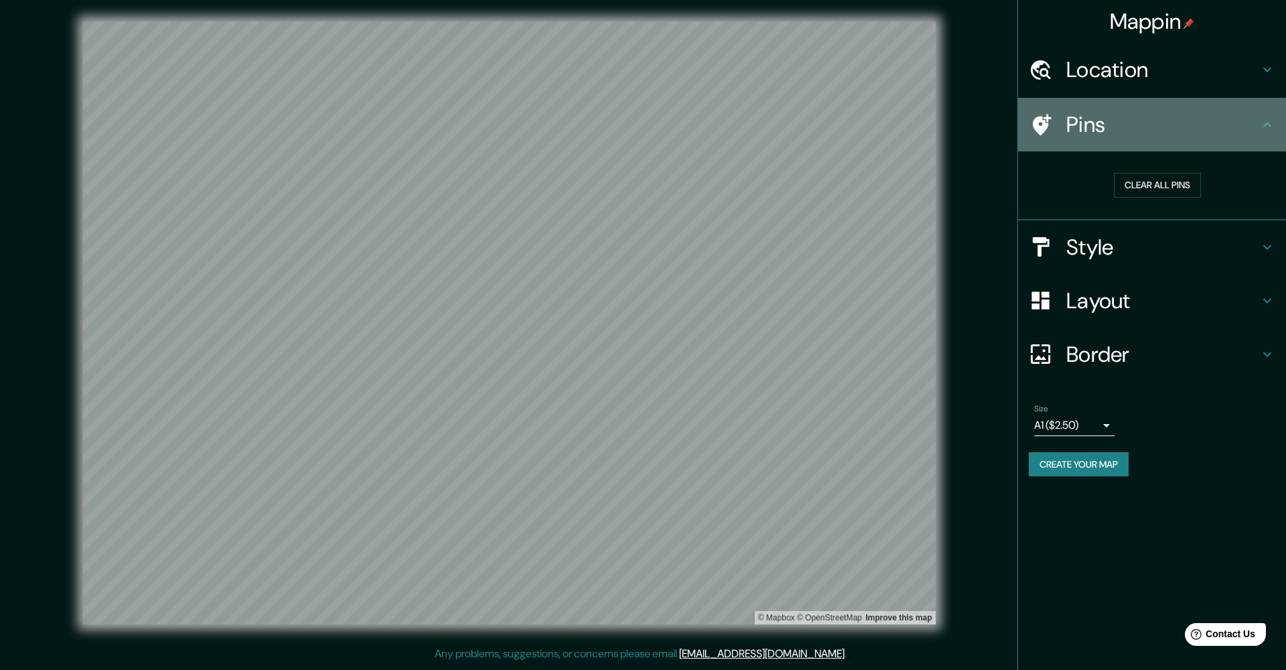
click at [1105, 113] on h4 "Pins" at bounding box center [1163, 124] width 193 height 27
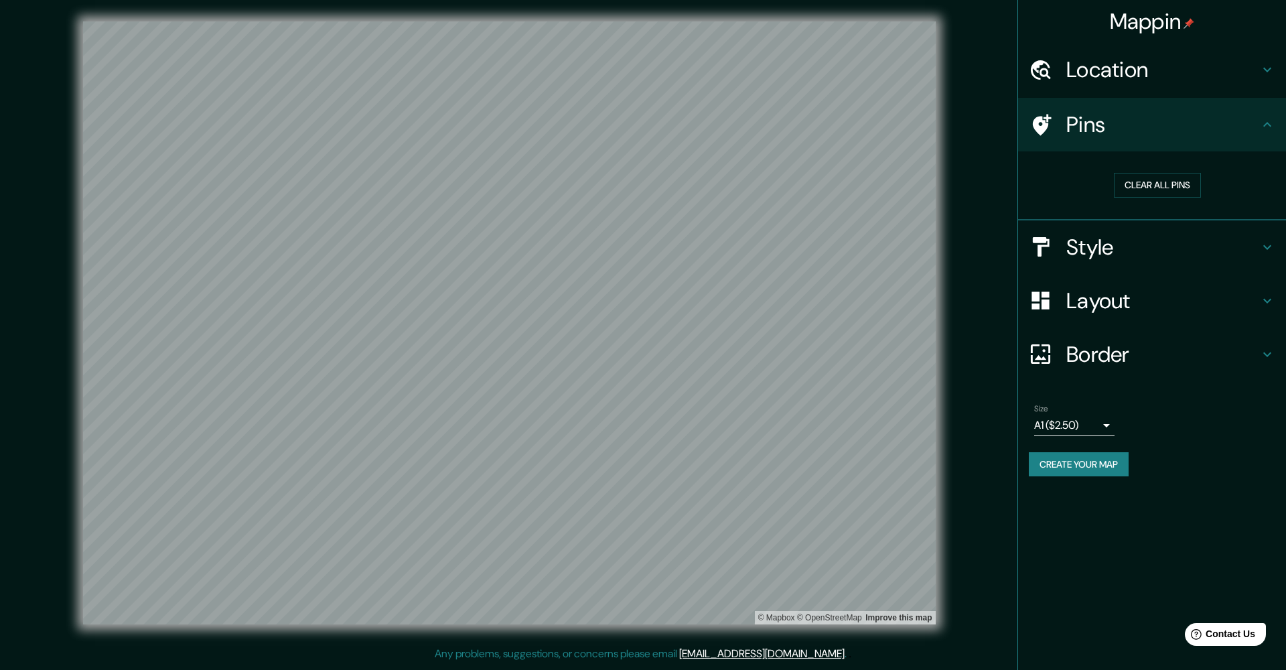
click at [1115, 74] on h4 "Location" at bounding box center [1163, 69] width 193 height 27
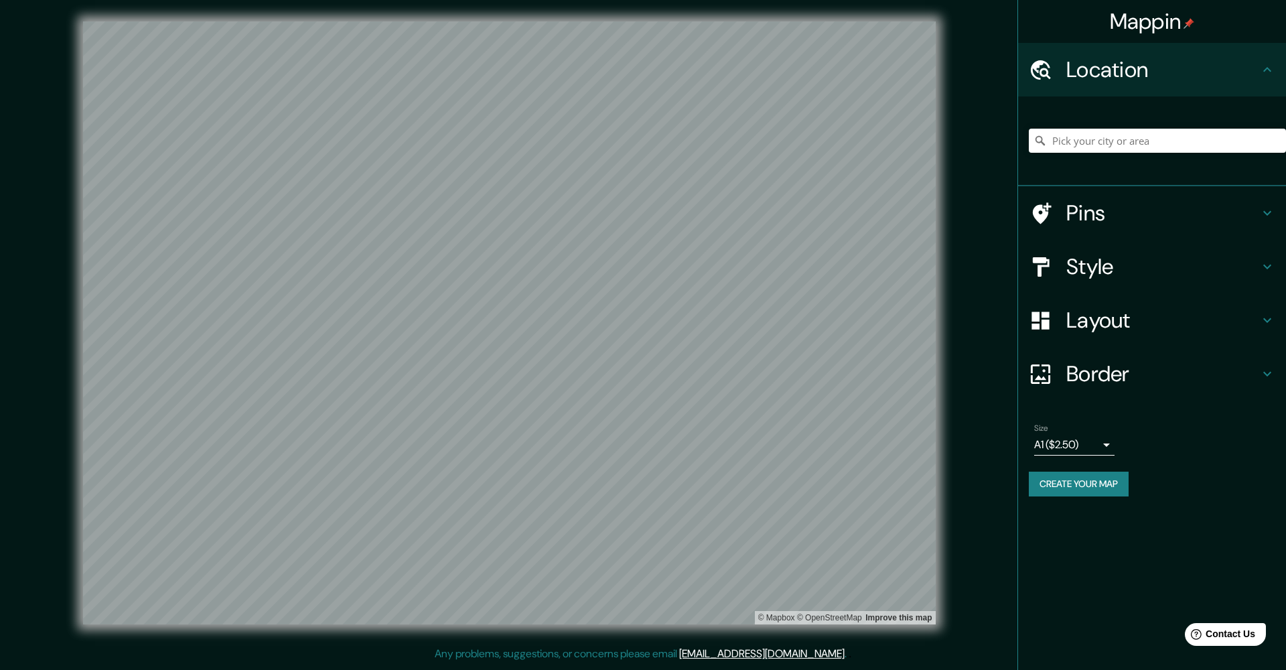
click at [1072, 313] on h4 "Layout" at bounding box center [1163, 320] width 193 height 27
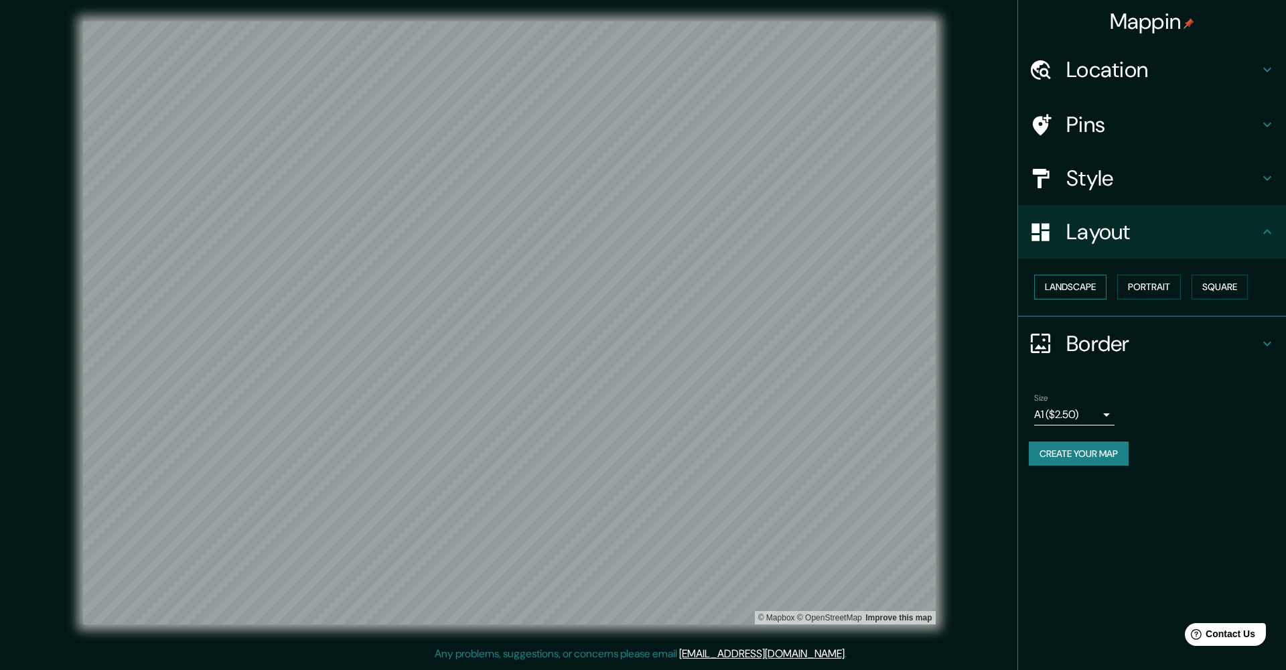
click at [1057, 293] on button "Landscape" at bounding box center [1071, 287] width 72 height 25
